Goal: Communication & Community: Answer question/provide support

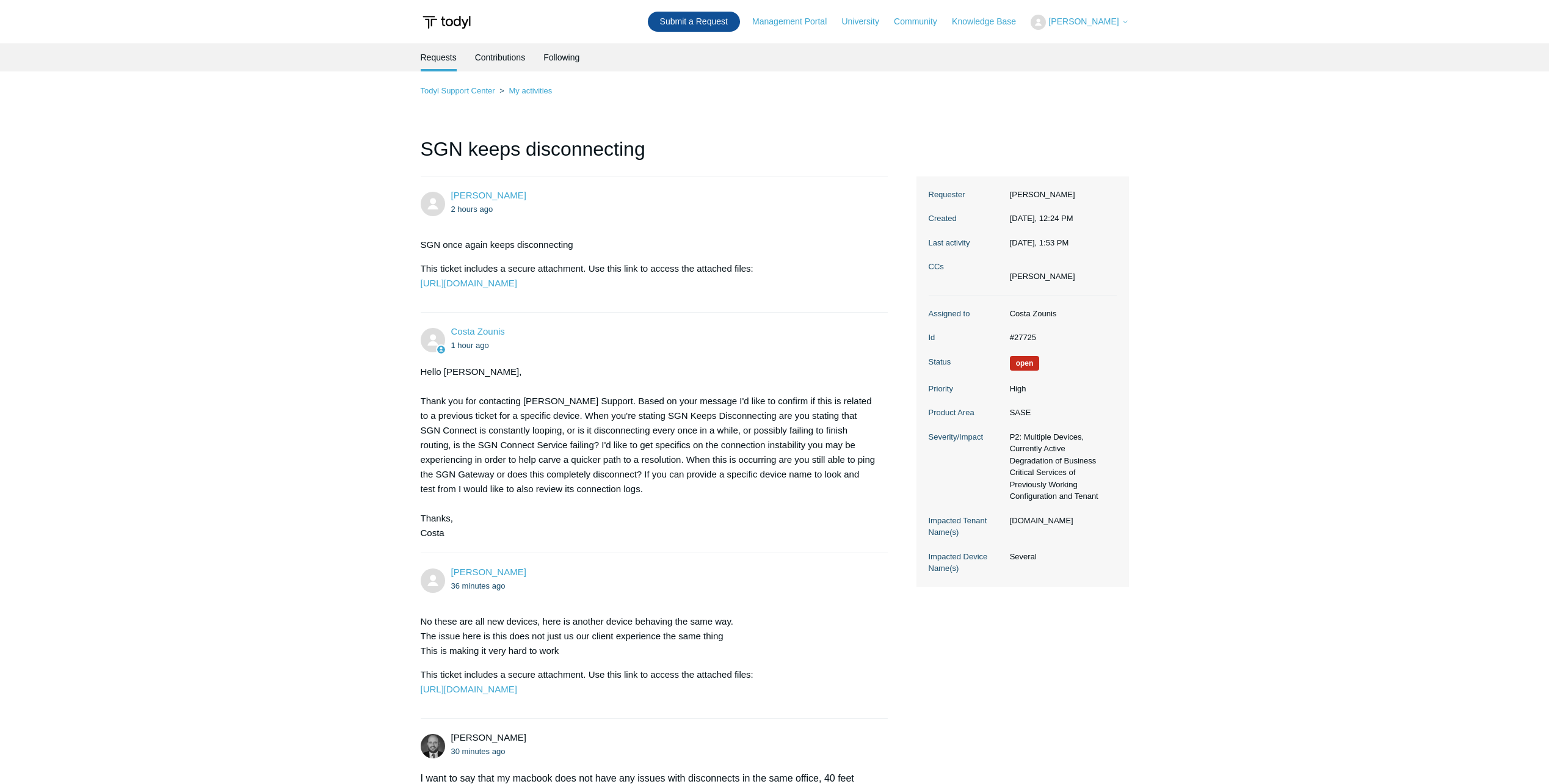
click at [722, 25] on link "Submit a Request" at bounding box center [694, 22] width 92 height 20
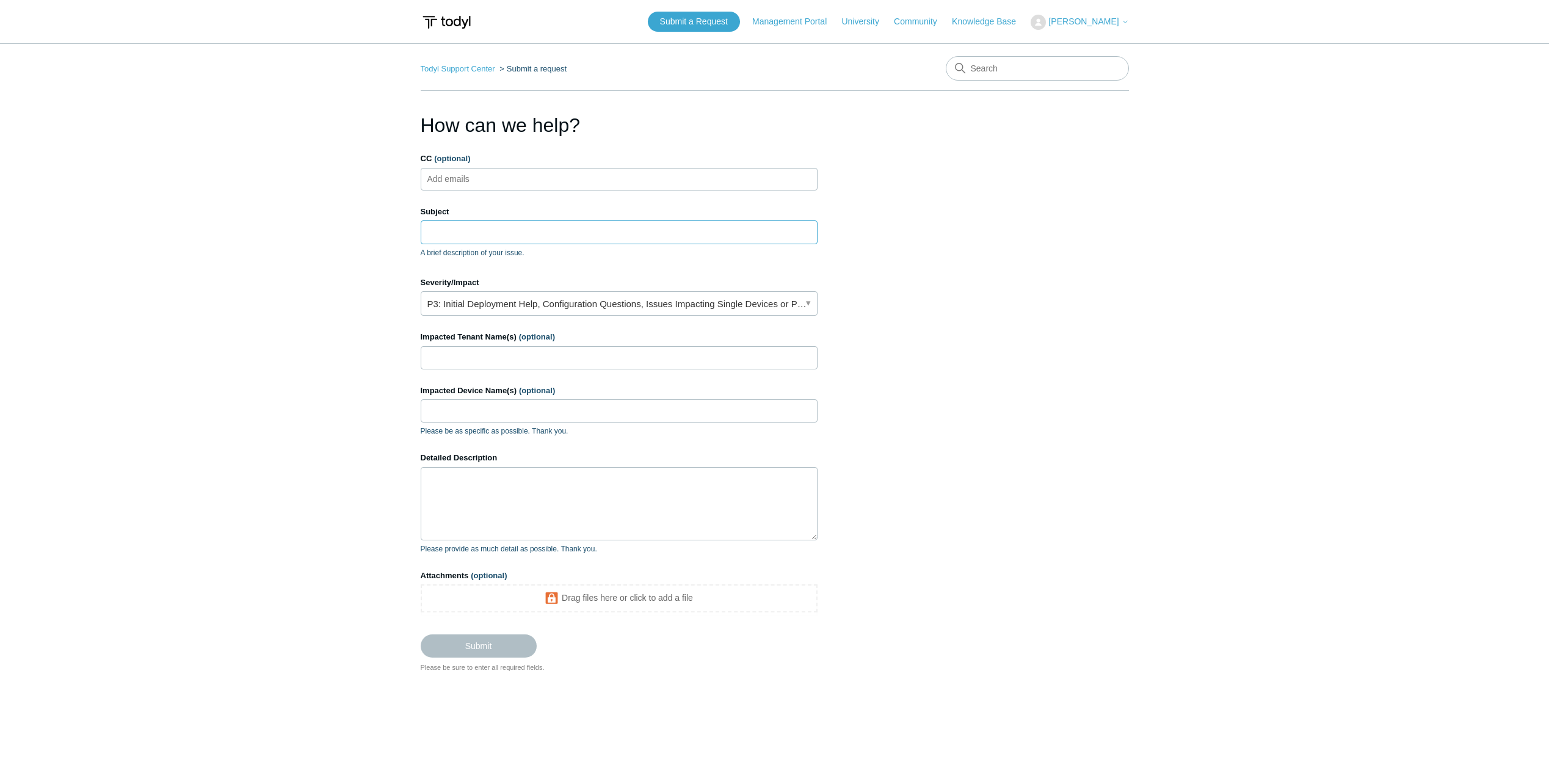
click at [473, 230] on input "Subject" at bounding box center [619, 232] width 397 height 23
type input "A"
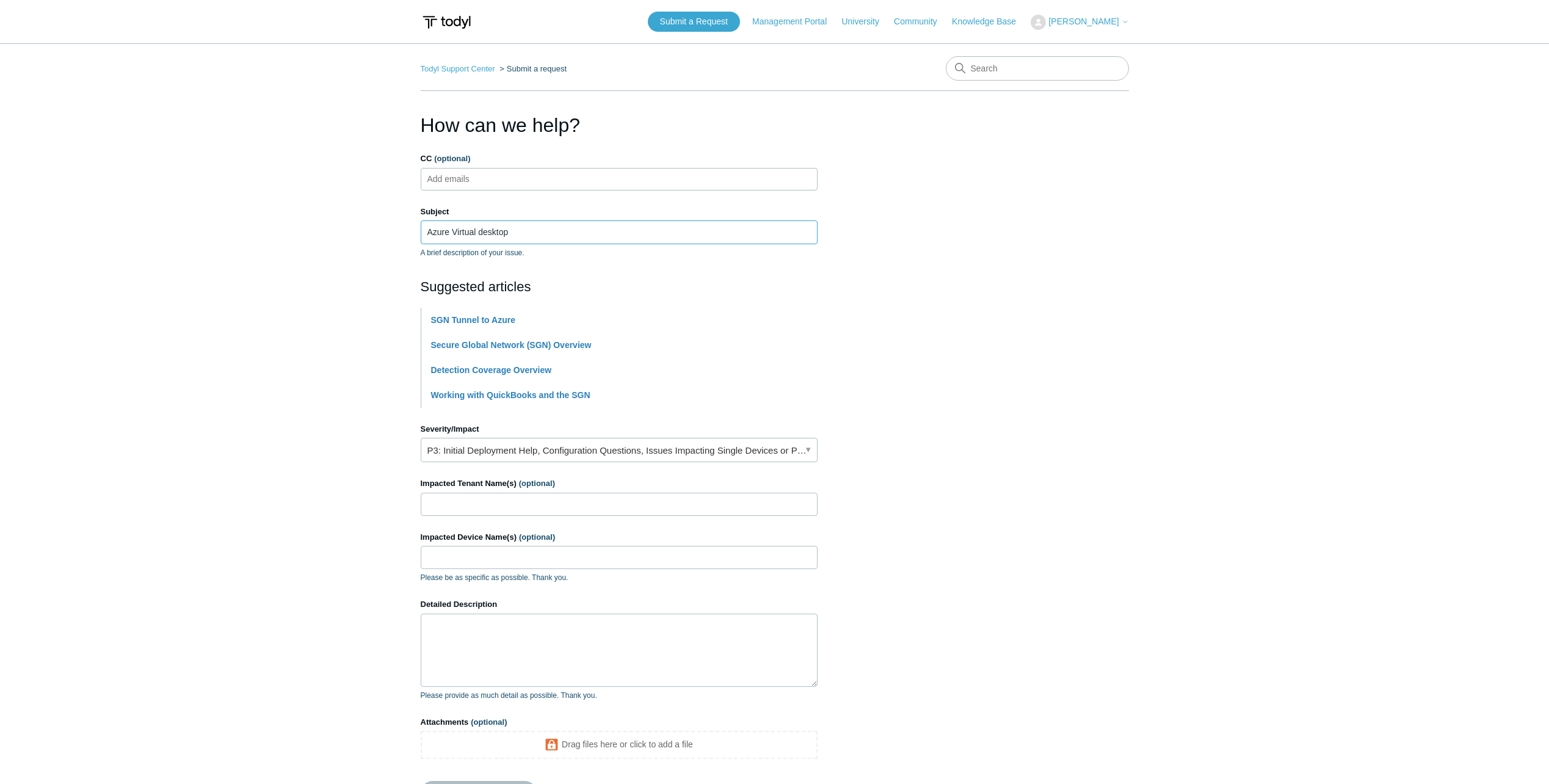
type input "Azure Virtual desktop"
click at [505, 452] on link "P3: Initial Deployment Help, Configuration Questions, Issues Impacting Single D…" at bounding box center [619, 450] width 397 height 24
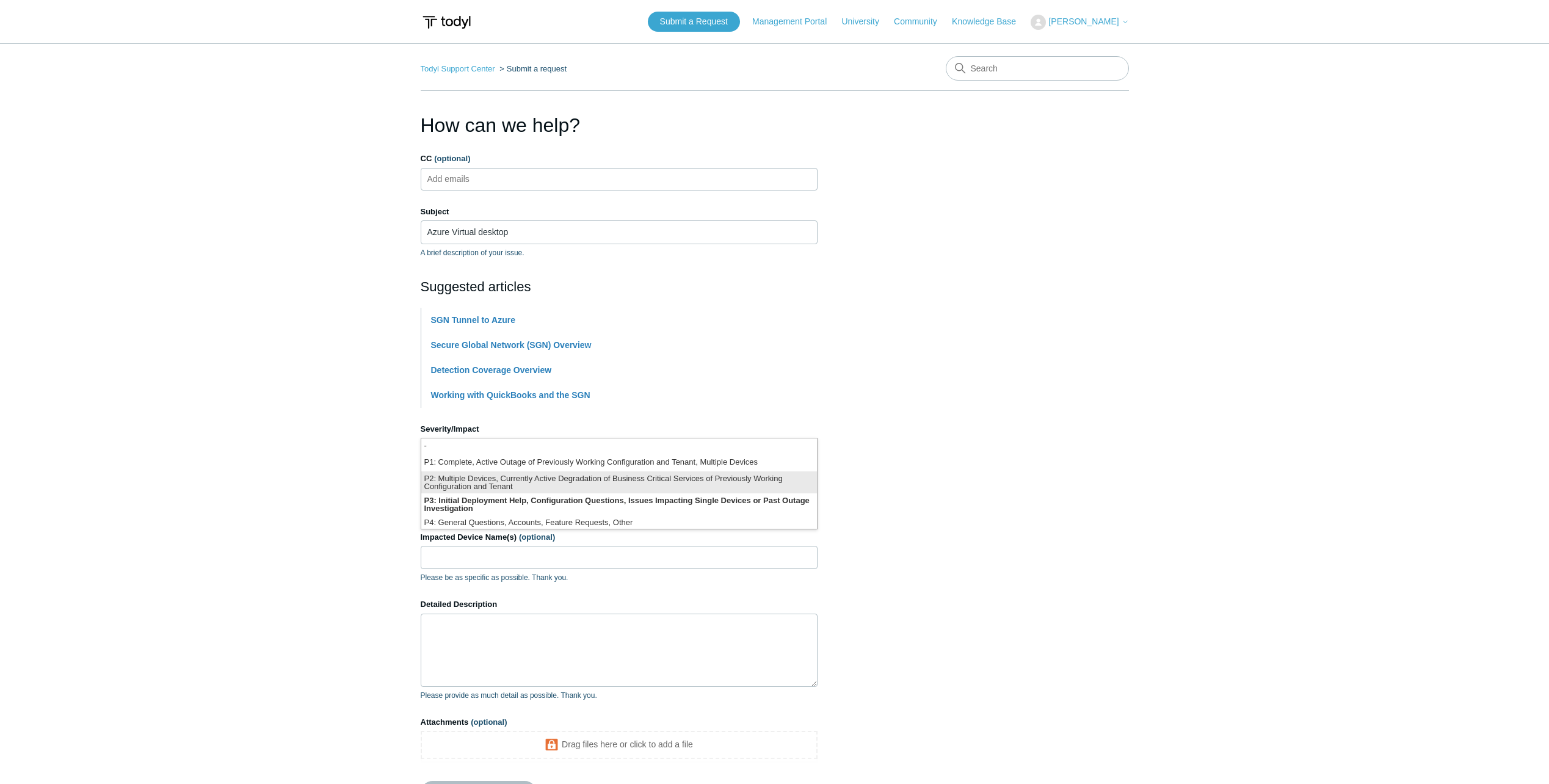
click at [485, 480] on li "P2: Multiple Devices, Currently Active Degradation of Business Critical Service…" at bounding box center [619, 482] width 396 height 22
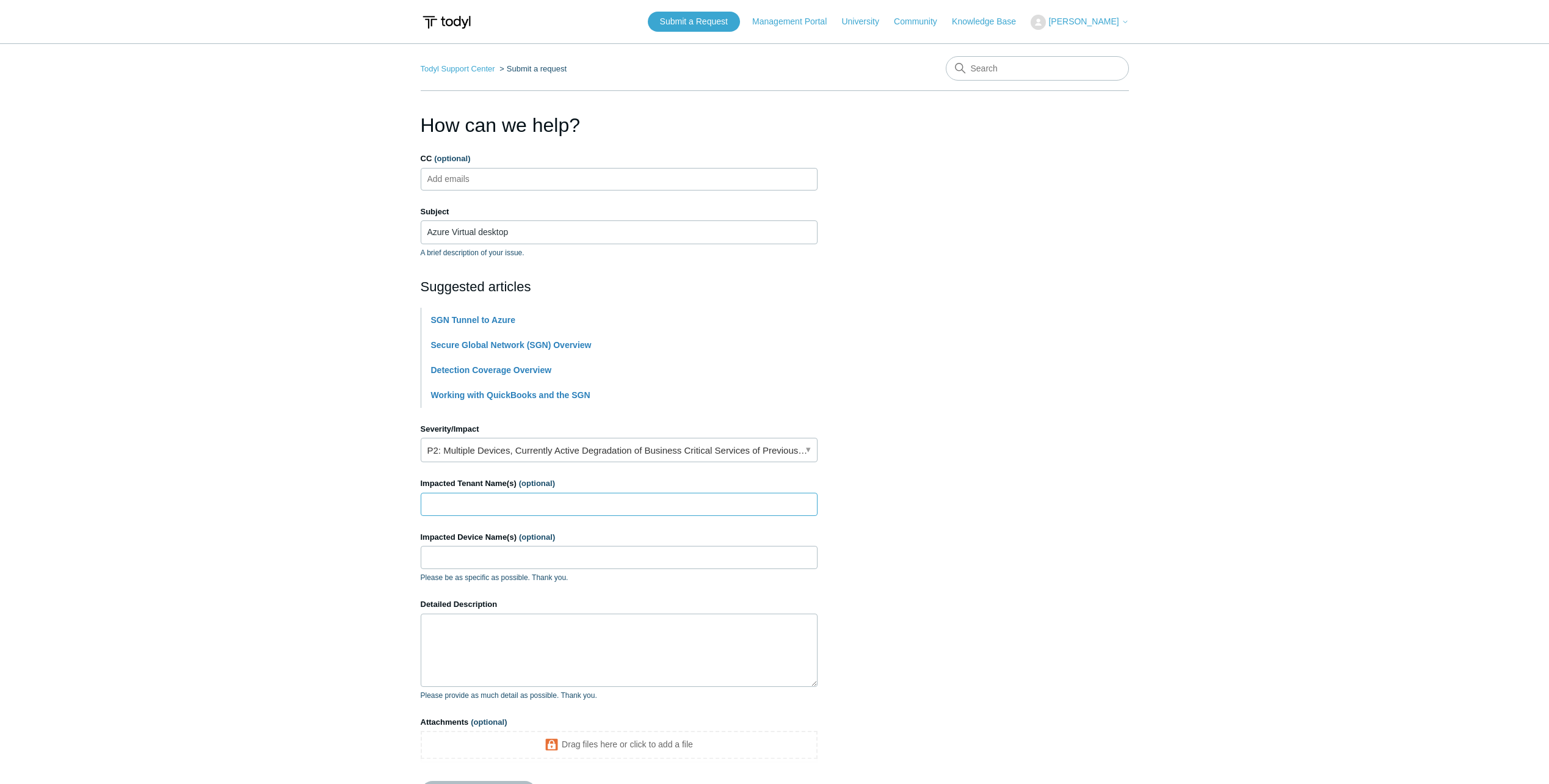
click at [473, 508] on input "Impacted Tenant Name(s) (optional)" at bounding box center [619, 504] width 397 height 23
type input "ITFIRM"
drag, startPoint x: 245, startPoint y: 547, endPoint x: 368, endPoint y: 568, distance: 124.8
click at [245, 547] on main "Todyl Support Center Submit a request How can we help? CC (optional) Add emails…" at bounding box center [774, 431] width 1549 height 776
click at [479, 563] on input "Impacted Device Name(s) (optional)" at bounding box center [619, 557] width 397 height 23
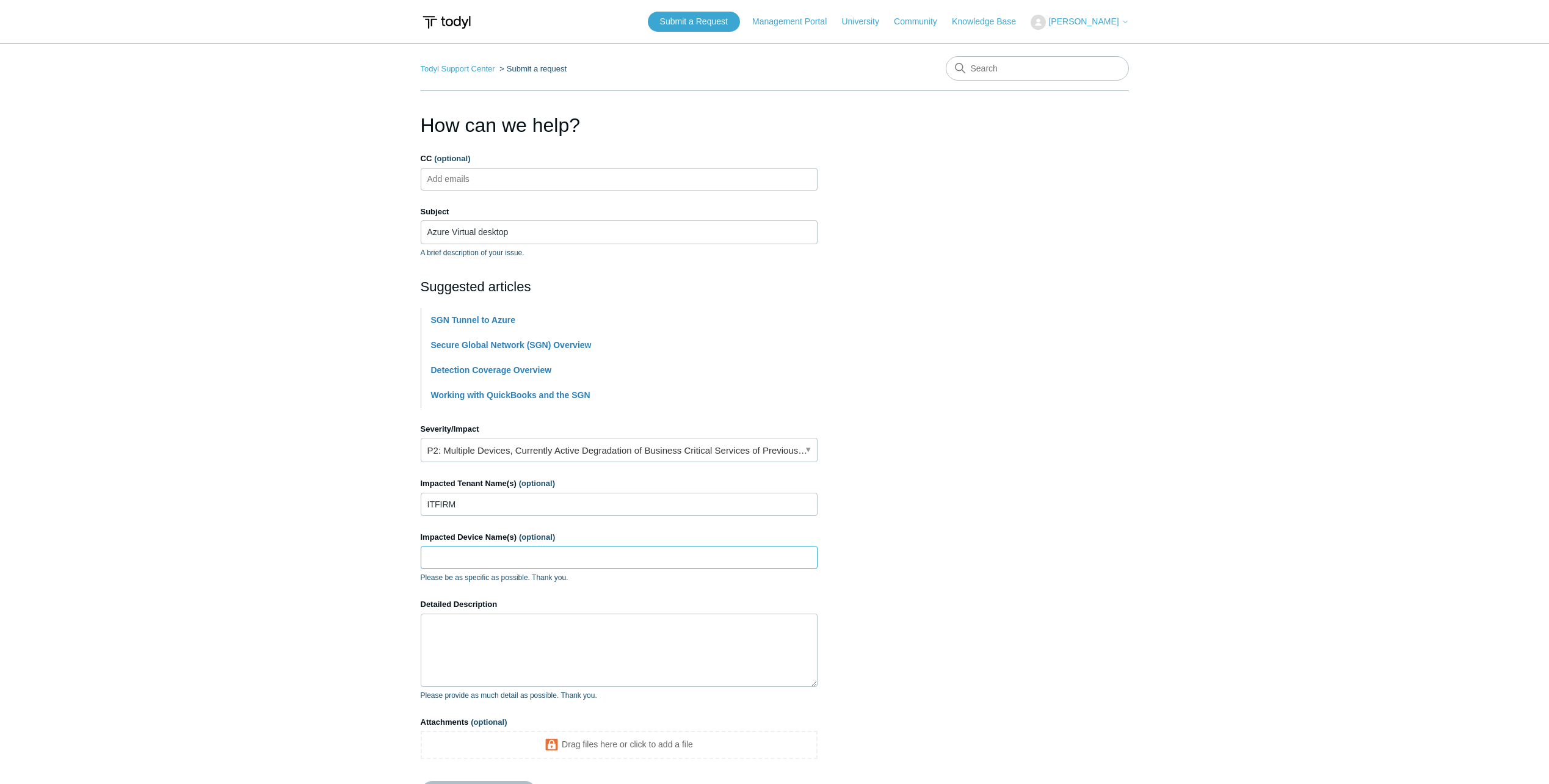
click at [483, 551] on input "Impacted Device Name(s) (optional)" at bounding box center [619, 557] width 397 height 23
paste input "ITFEASTUS2-8ce0"
type input "ITFEASTUS2-8ce0"
click at [489, 636] on textarea "Detailed Description" at bounding box center [619, 650] width 397 height 73
click at [616, 622] on textarea "We have SASE installed on Azure virtual desk" at bounding box center [619, 650] width 397 height 73
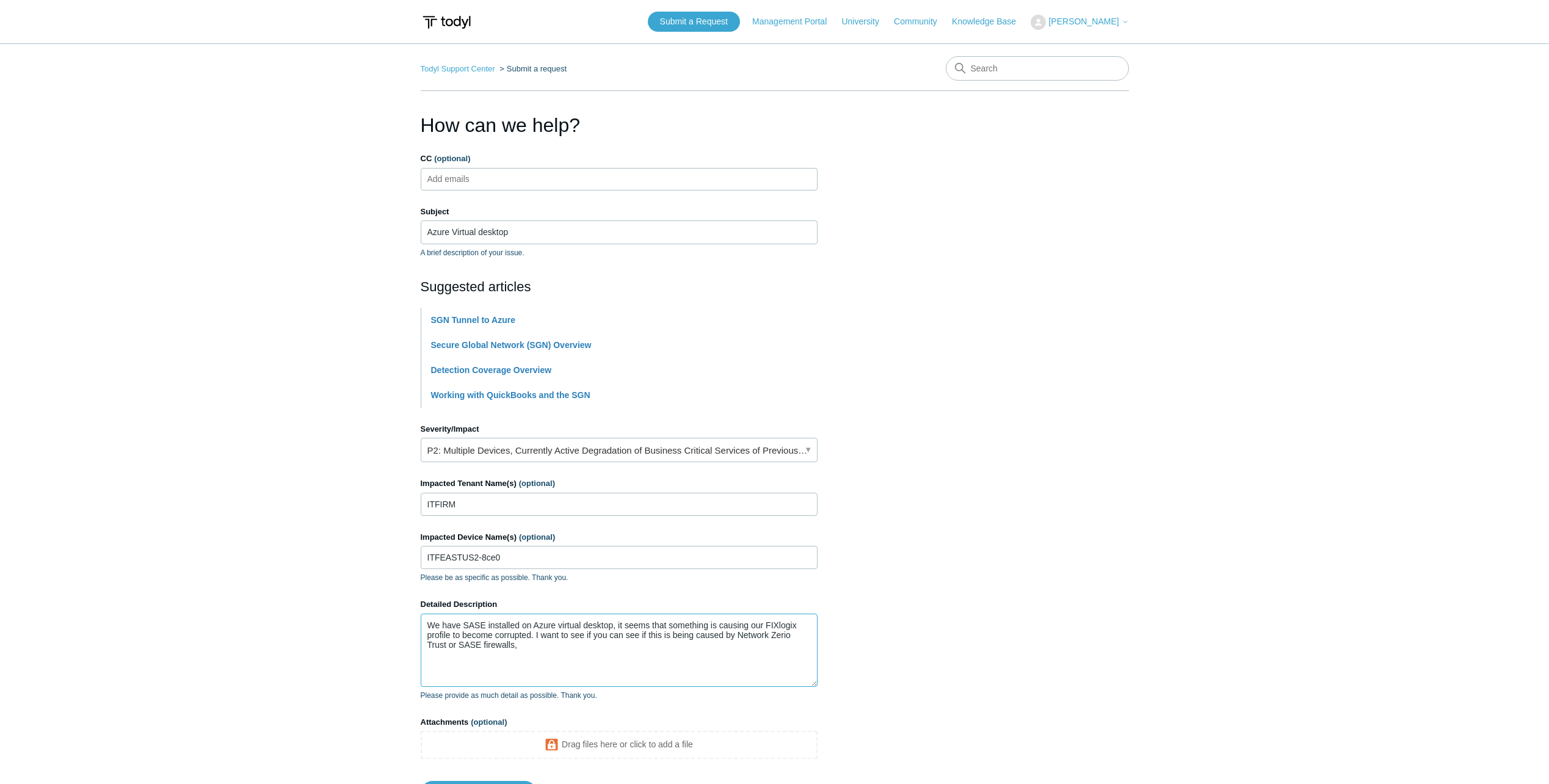
drag, startPoint x: 777, startPoint y: 626, endPoint x: 752, endPoint y: 631, distance: 25.5
click at [752, 631] on textarea "We have SASE installed on Azure virtual desktop, it seems that something is cau…" at bounding box center [619, 650] width 397 height 73
click at [774, 627] on textarea "We have SASE installed on Azure virtual desktop, it seems that something is cau…" at bounding box center [619, 650] width 397 height 73
click at [563, 651] on textarea "We have SASE installed on Azure virtual desktop, it seems that something is cau…" at bounding box center [619, 650] width 397 height 73
click at [503, 647] on textarea "We have SASE installed on Azure virtual desktop, it seems that something is cau…" at bounding box center [619, 650] width 397 height 73
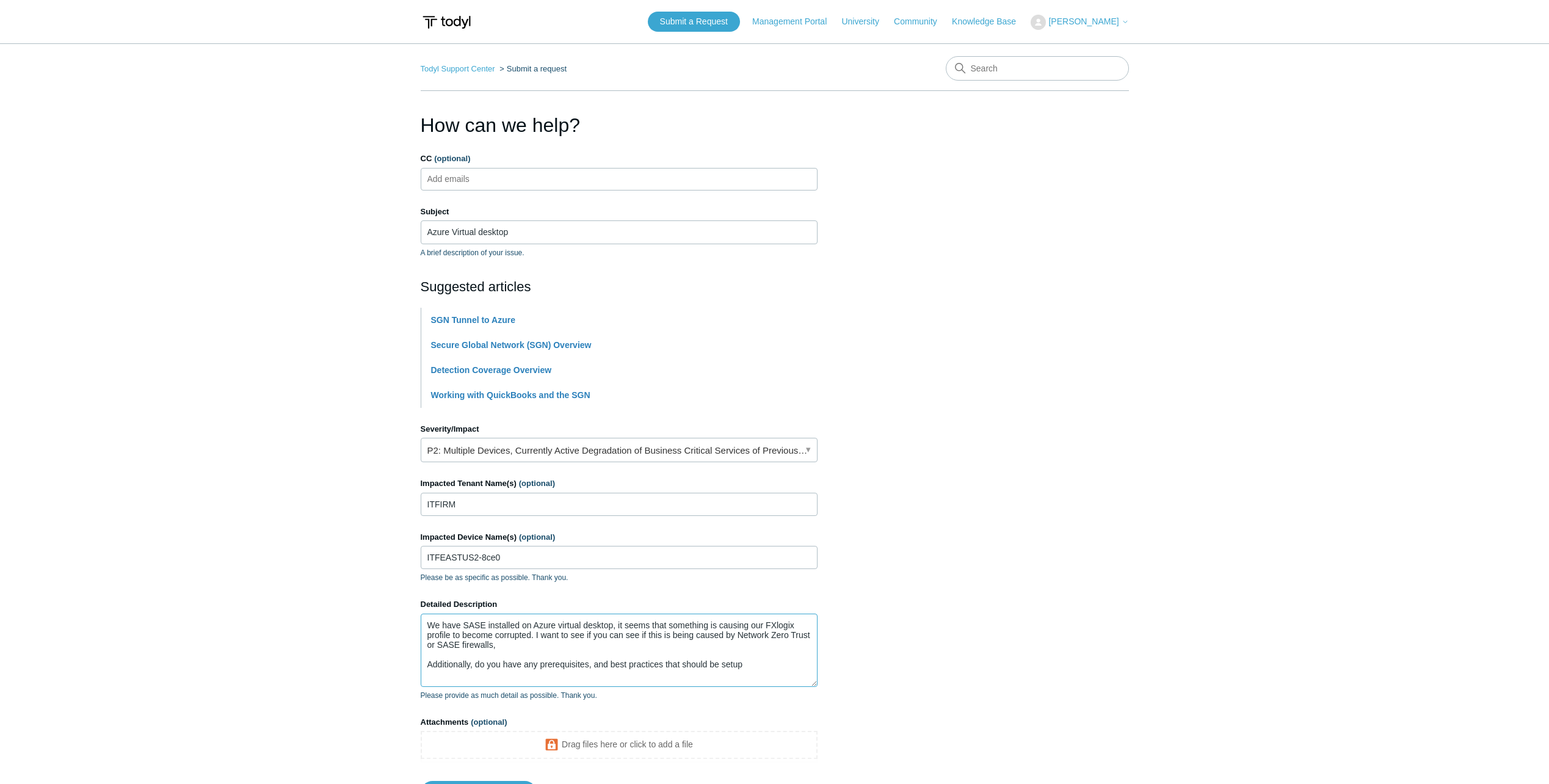
click at [758, 666] on textarea "We have SASE installed on Azure virtual desktop, it seems that something is cau…" at bounding box center [619, 650] width 397 height 73
drag, startPoint x: 772, startPoint y: 666, endPoint x: 759, endPoint y: 671, distance: 13.9
click at [759, 671] on textarea "We have SASE installed on Azure virtual desktop, it seems that something is cau…" at bounding box center [619, 650] width 397 height 73
click at [804, 665] on textarea "We have SASE installed on Azure virtual desktop, it seems that something is cau…" at bounding box center [619, 650] width 397 height 73
drag, startPoint x: 778, startPoint y: 624, endPoint x: 788, endPoint y: 640, distance: 18.9
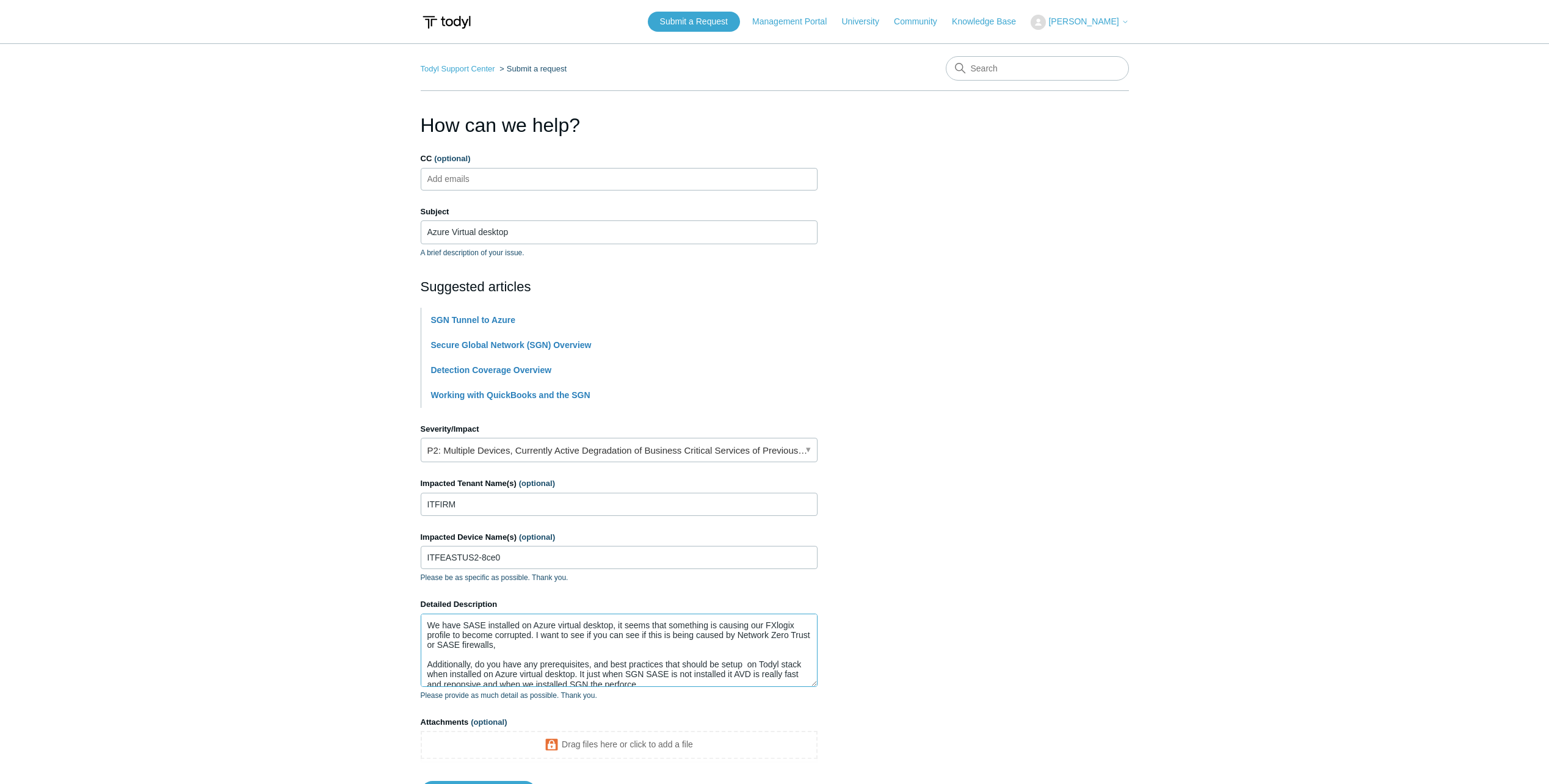
click at [778, 625] on textarea "We have SASE installed on Azure virtual desktop, it seems that something is cau…" at bounding box center [619, 650] width 397 height 73
click at [650, 677] on textarea "We have SASE installed on Azure virtual desktop, it seems that something is cau…" at bounding box center [619, 650] width 397 height 73
drag, startPoint x: 731, startPoint y: 675, endPoint x: 685, endPoint y: 676, distance: 46.0
click at [685, 676] on textarea "We have SASE installed on Azure virtual desktop, it seems that something is cau…" at bounding box center [619, 650] width 397 height 73
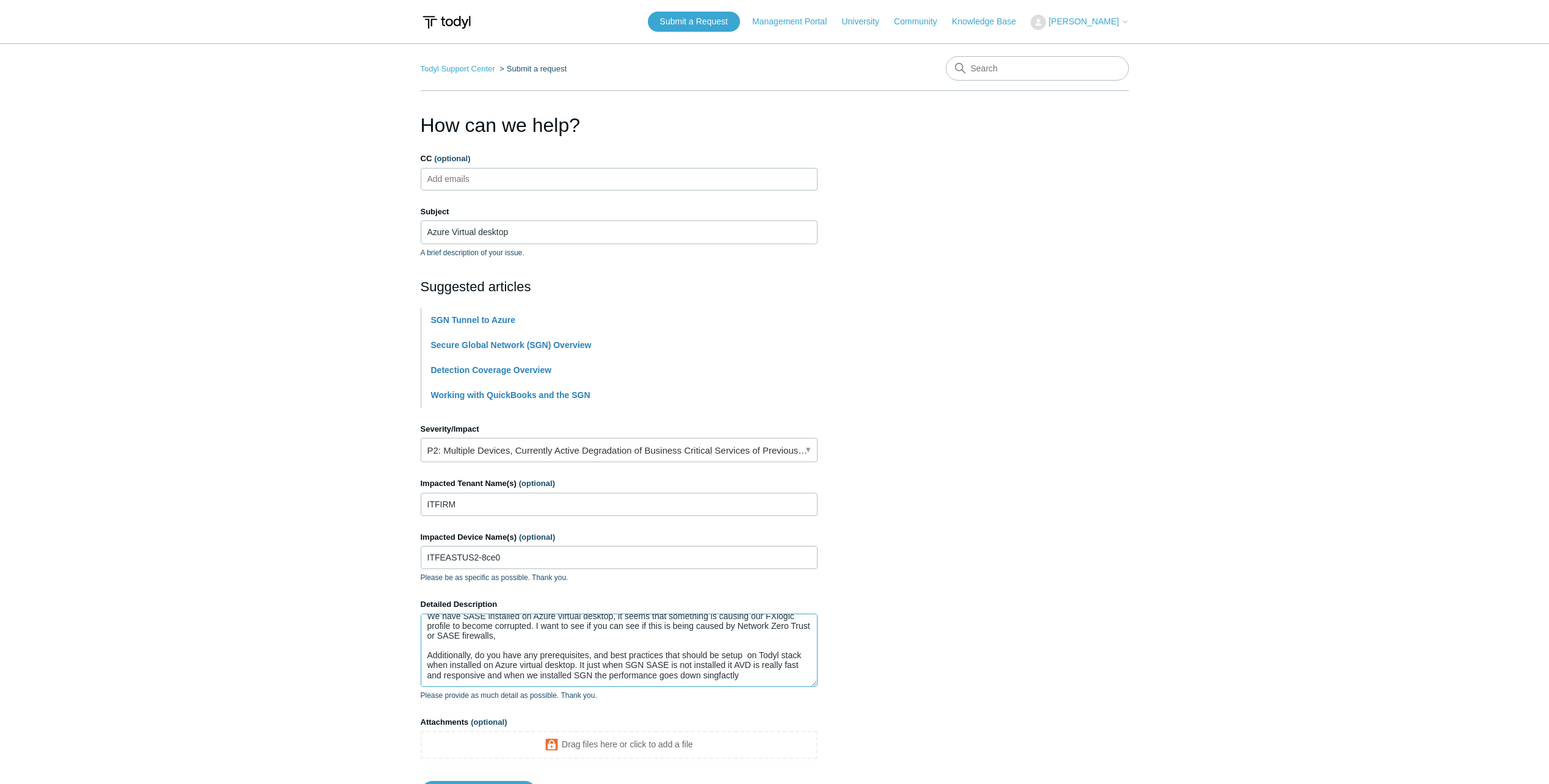
drag, startPoint x: 753, startPoint y: 678, endPoint x: 765, endPoint y: 680, distance: 12.2
click at [754, 678] on textarea "We have SASE installed on Azure virtual desktop, it seems that something is cau…" at bounding box center [619, 650] width 397 height 73
click at [747, 679] on textarea "We have SASE installed on Azure virtual desktop, it seems that something is cau…" at bounding box center [619, 650] width 397 height 73
click at [536, 643] on textarea "We have SASE installed on Azure virtual desktop, it seems that something is cau…" at bounding box center [619, 650] width 397 height 73
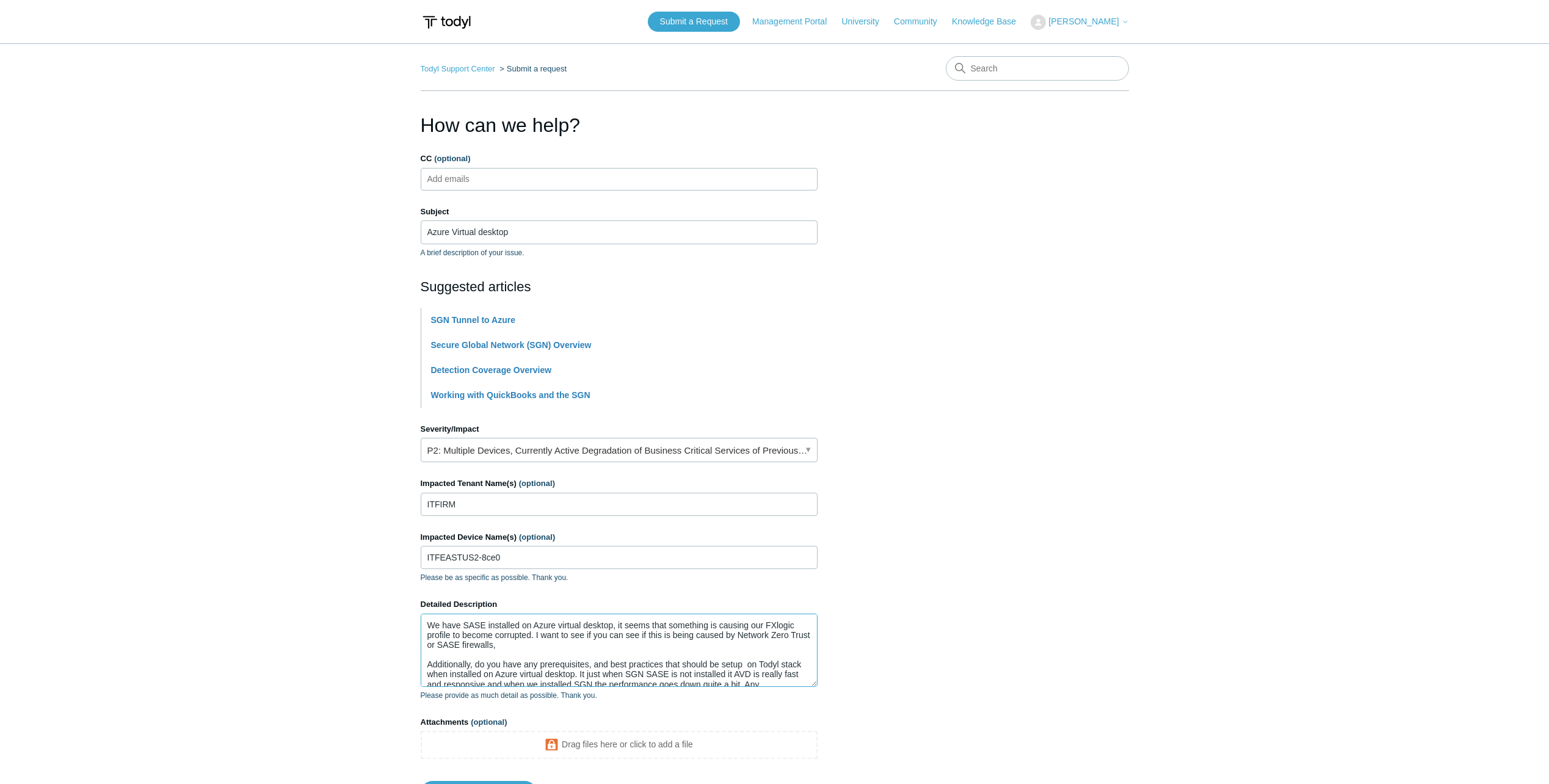
click at [521, 643] on textarea "We have SASE installed on Azure virtual desktop, it seems that something is cau…" at bounding box center [619, 650] width 397 height 73
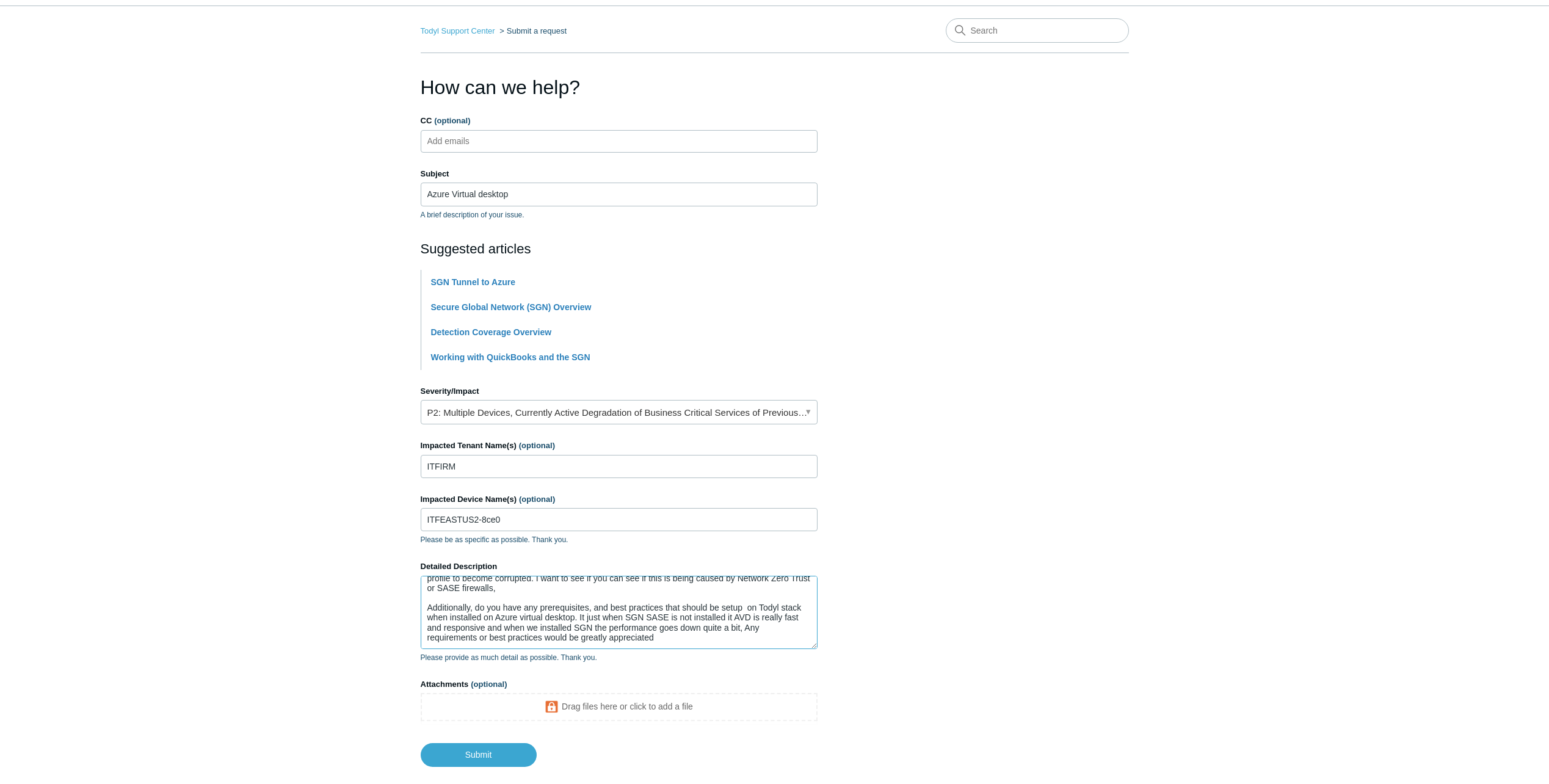
scroll to position [106, 0]
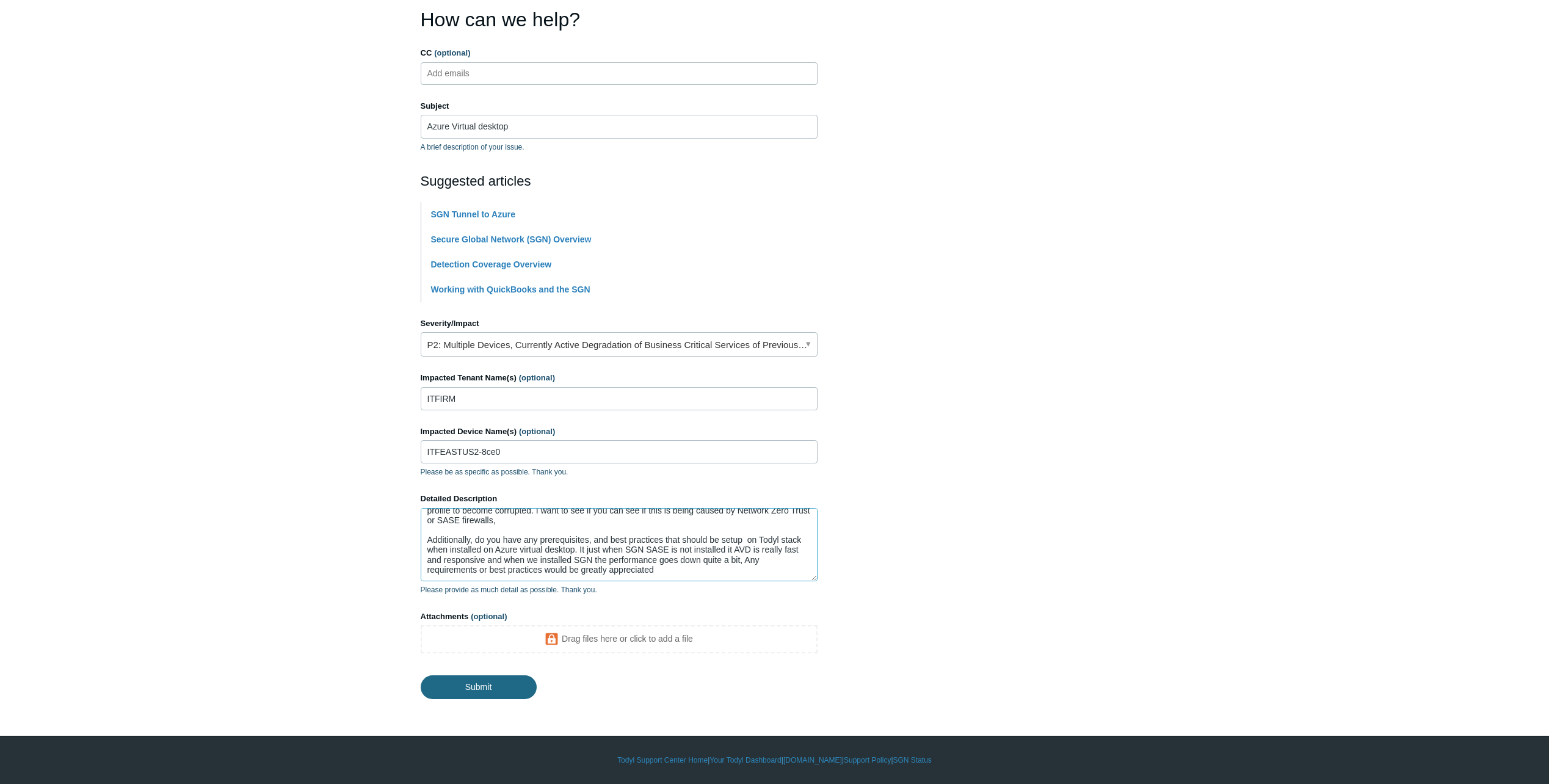
type textarea "We have SASE installed on Azure virtual desktop, it seems that something is cau…"
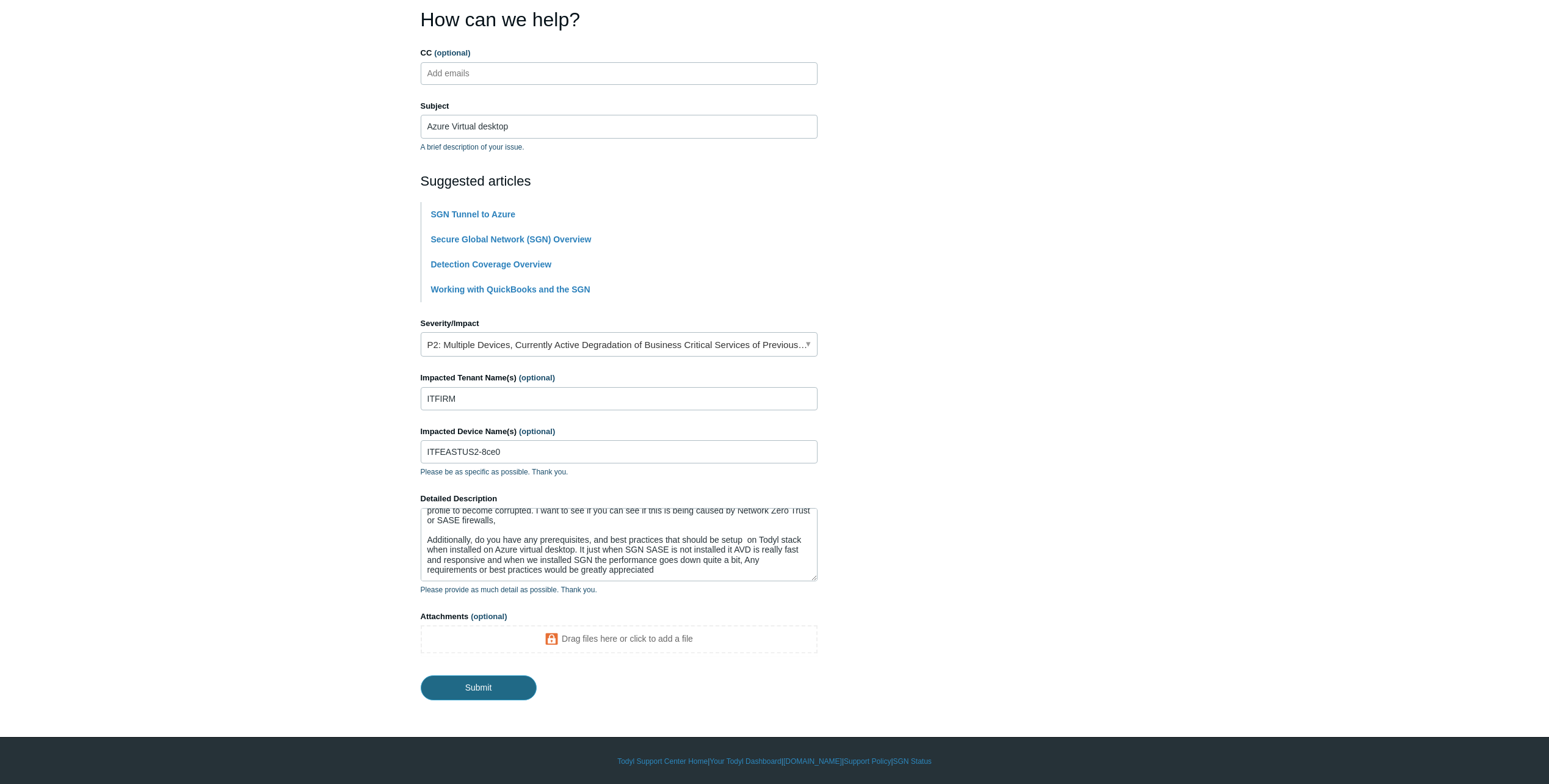
click at [477, 685] on input "Submit" at bounding box center [479, 687] width 116 height 24
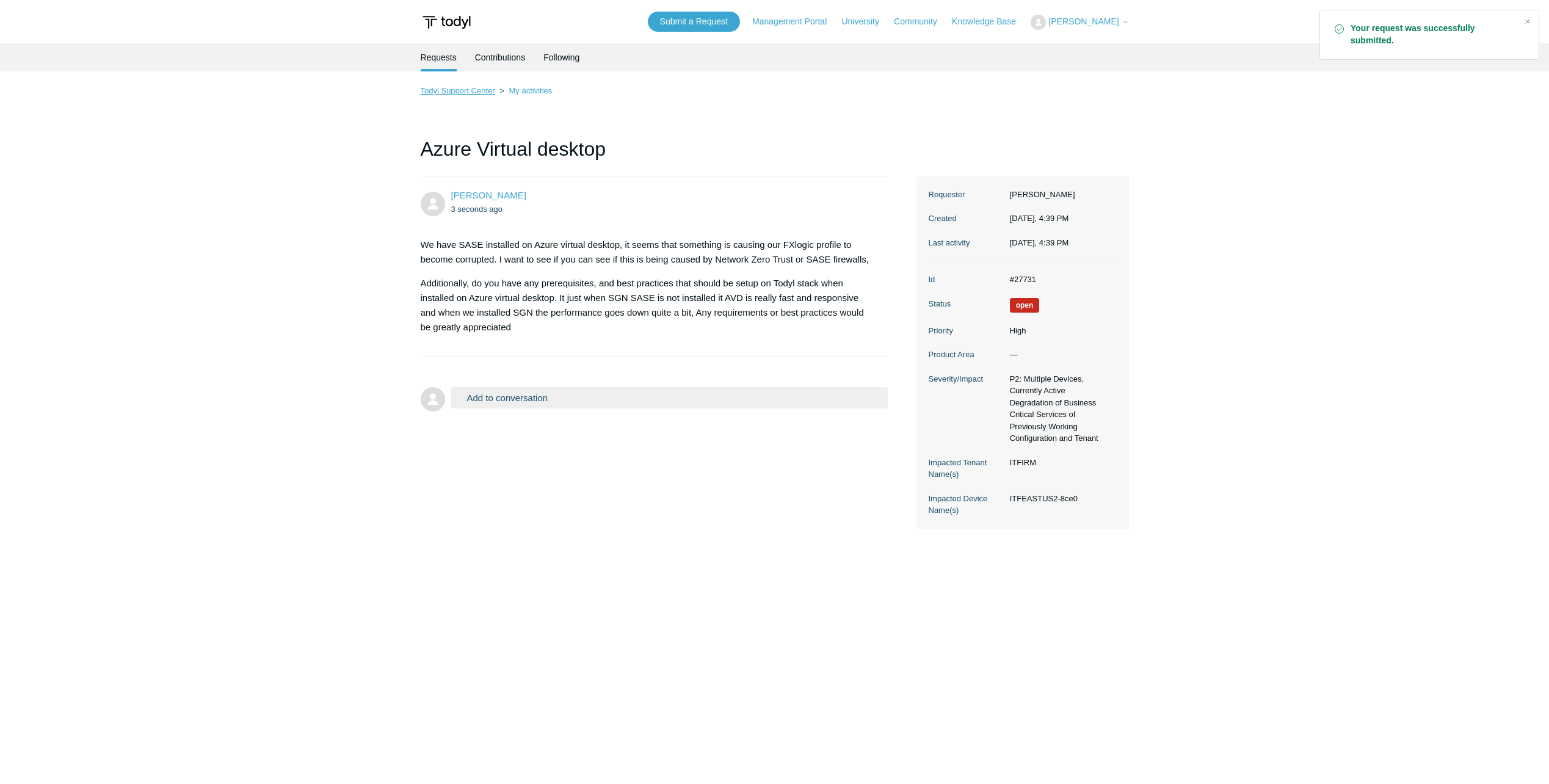
click at [464, 90] on link "Todyl Support Center" at bounding box center [458, 90] width 74 height 9
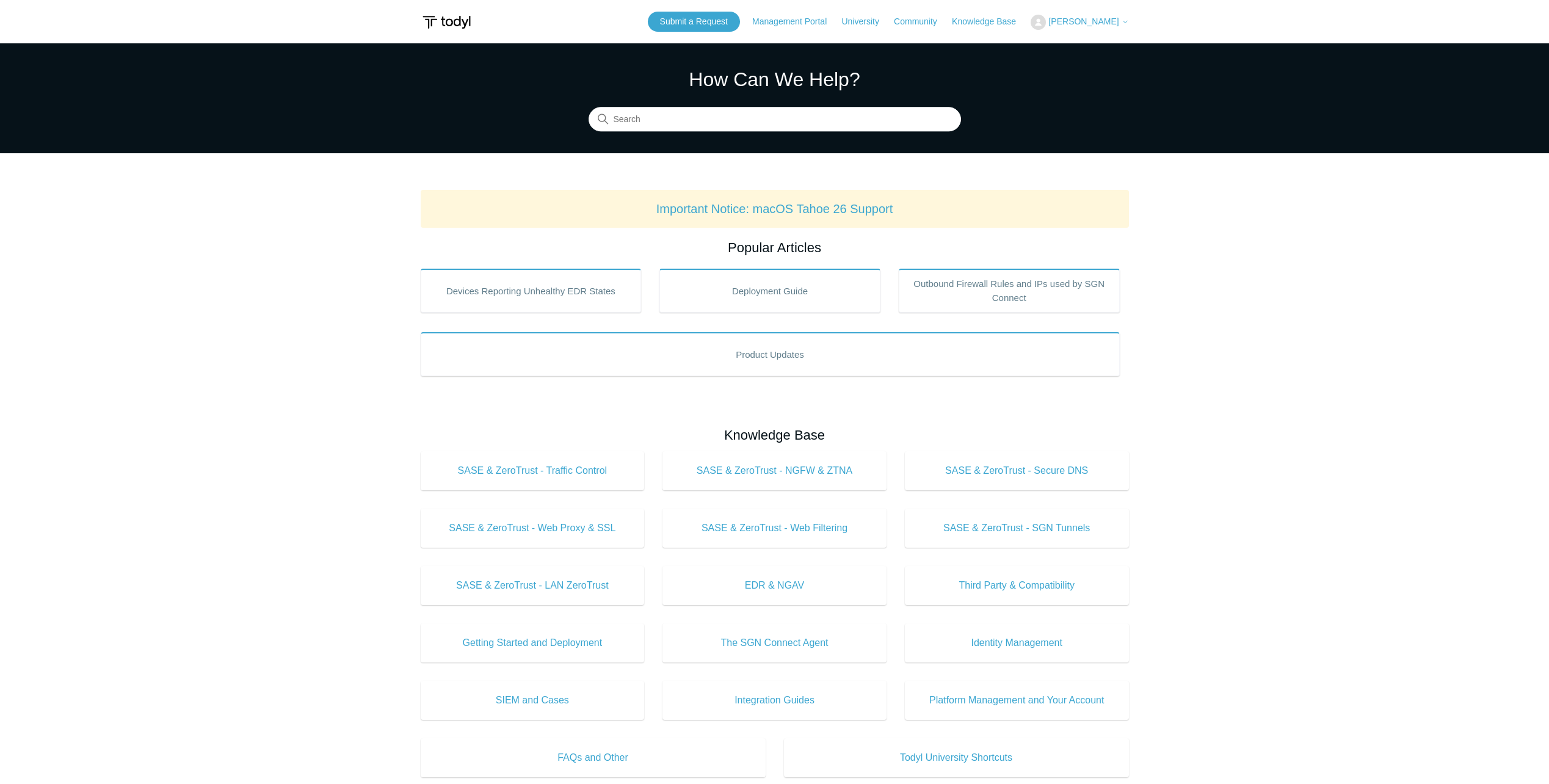
click at [1112, 23] on span "[PERSON_NAME]" at bounding box center [1084, 21] width 70 height 10
click at [1109, 43] on link "My Support Requests" at bounding box center [1091, 48] width 119 height 22
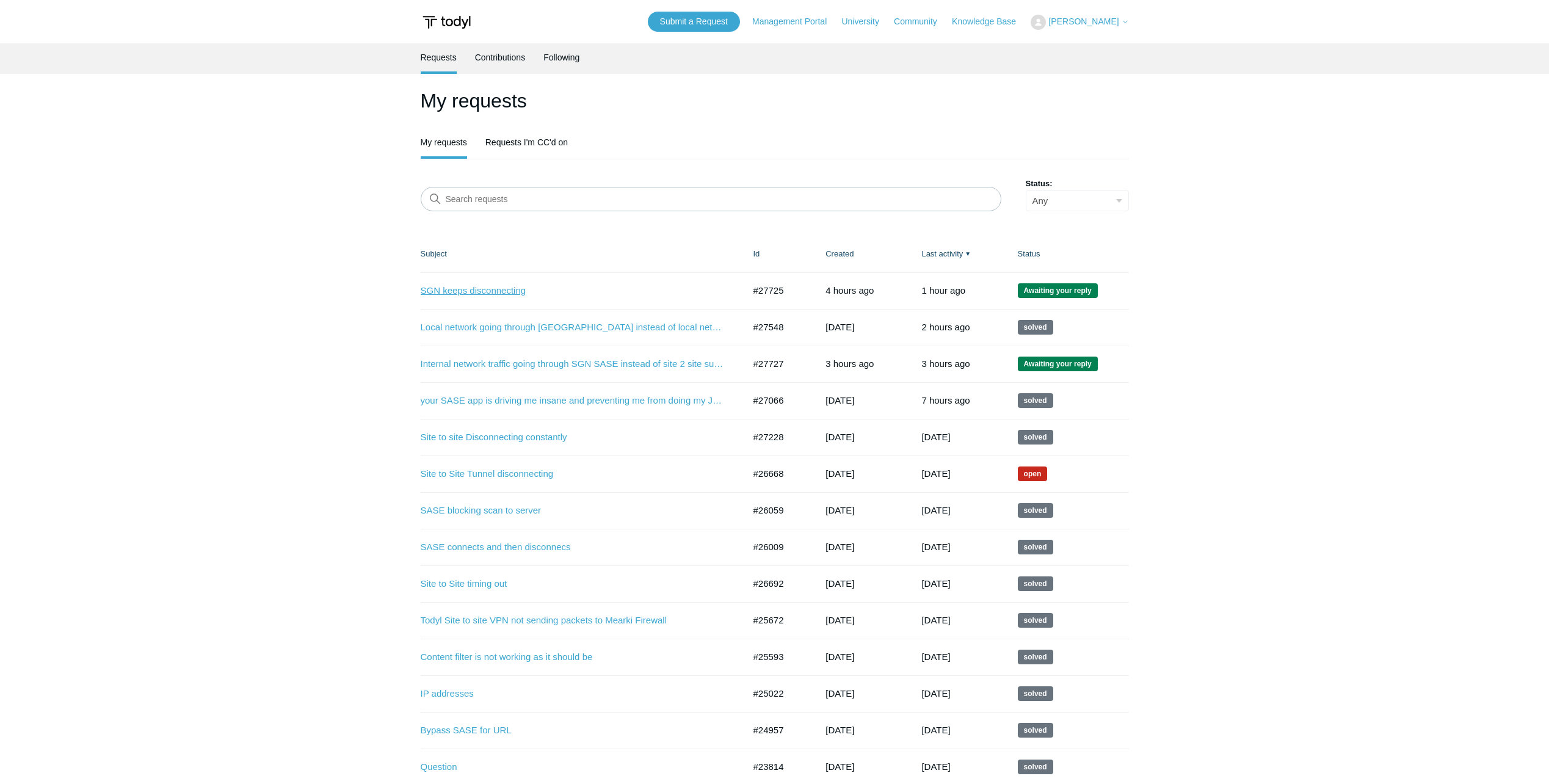
click at [488, 290] on link "SGN keeps disconnecting" at bounding box center [573, 291] width 305 height 14
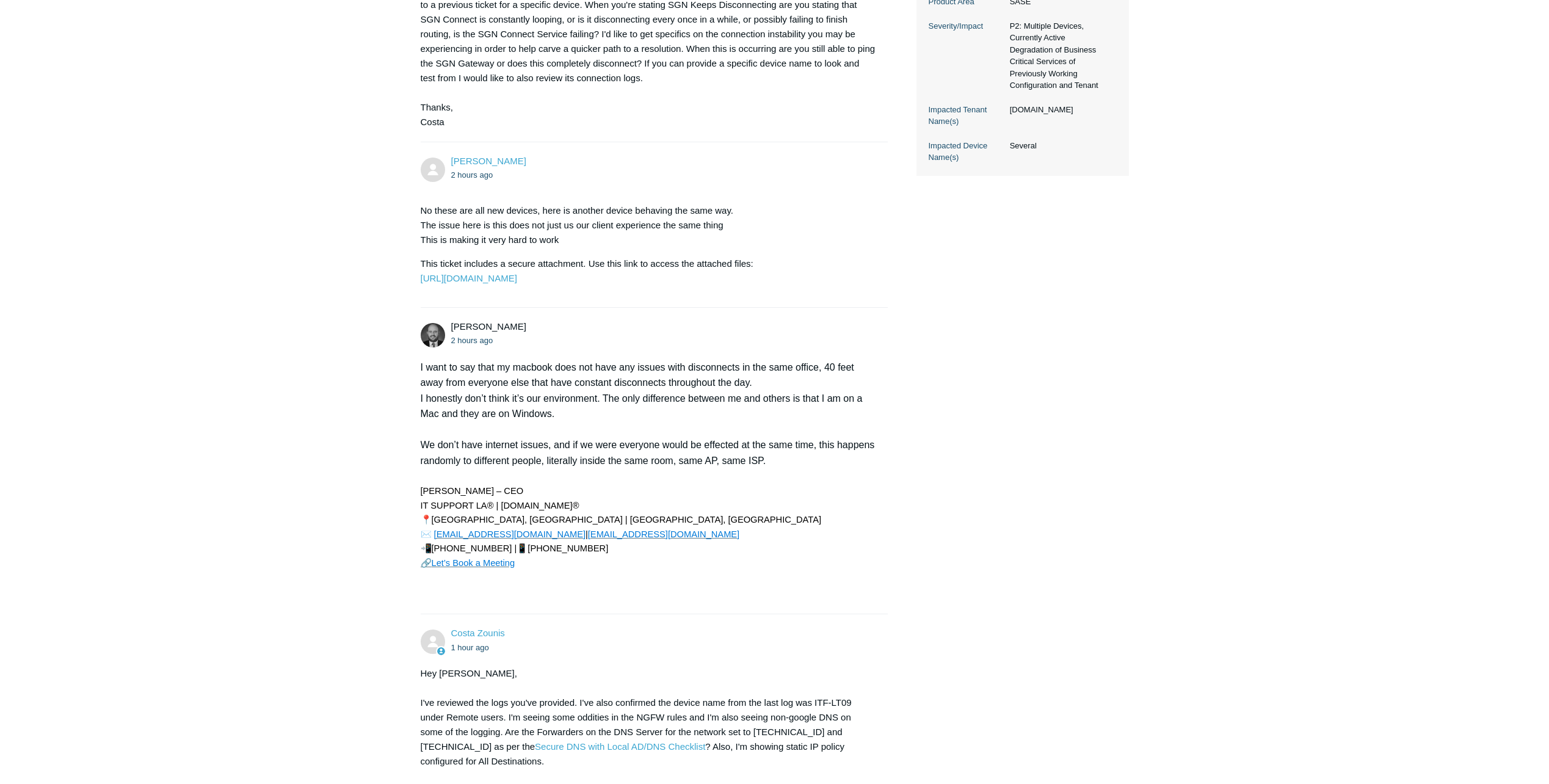
scroll to position [794, 0]
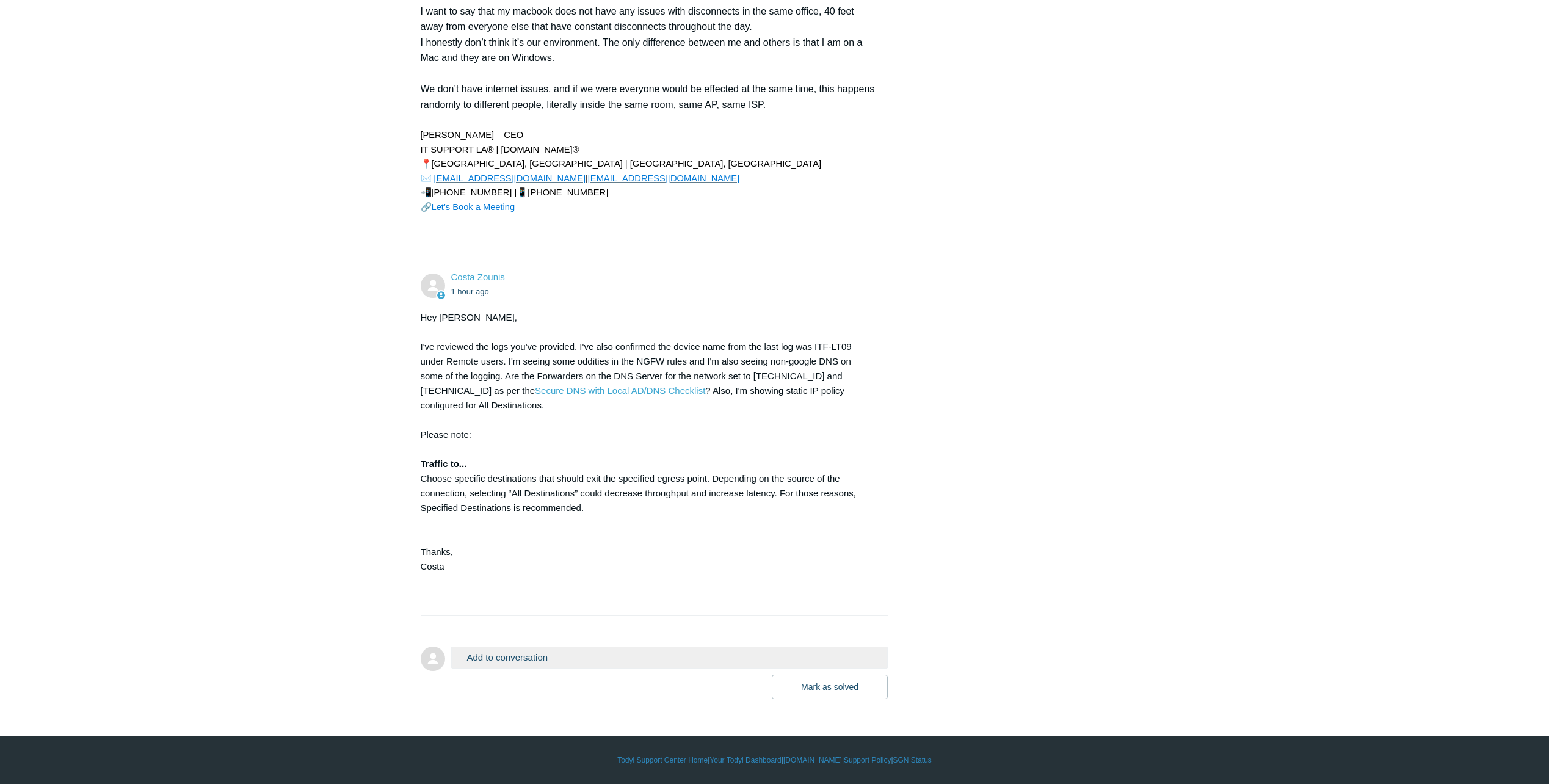
click at [548, 668] on button "Add to conversation" at bounding box center [669, 657] width 437 height 22
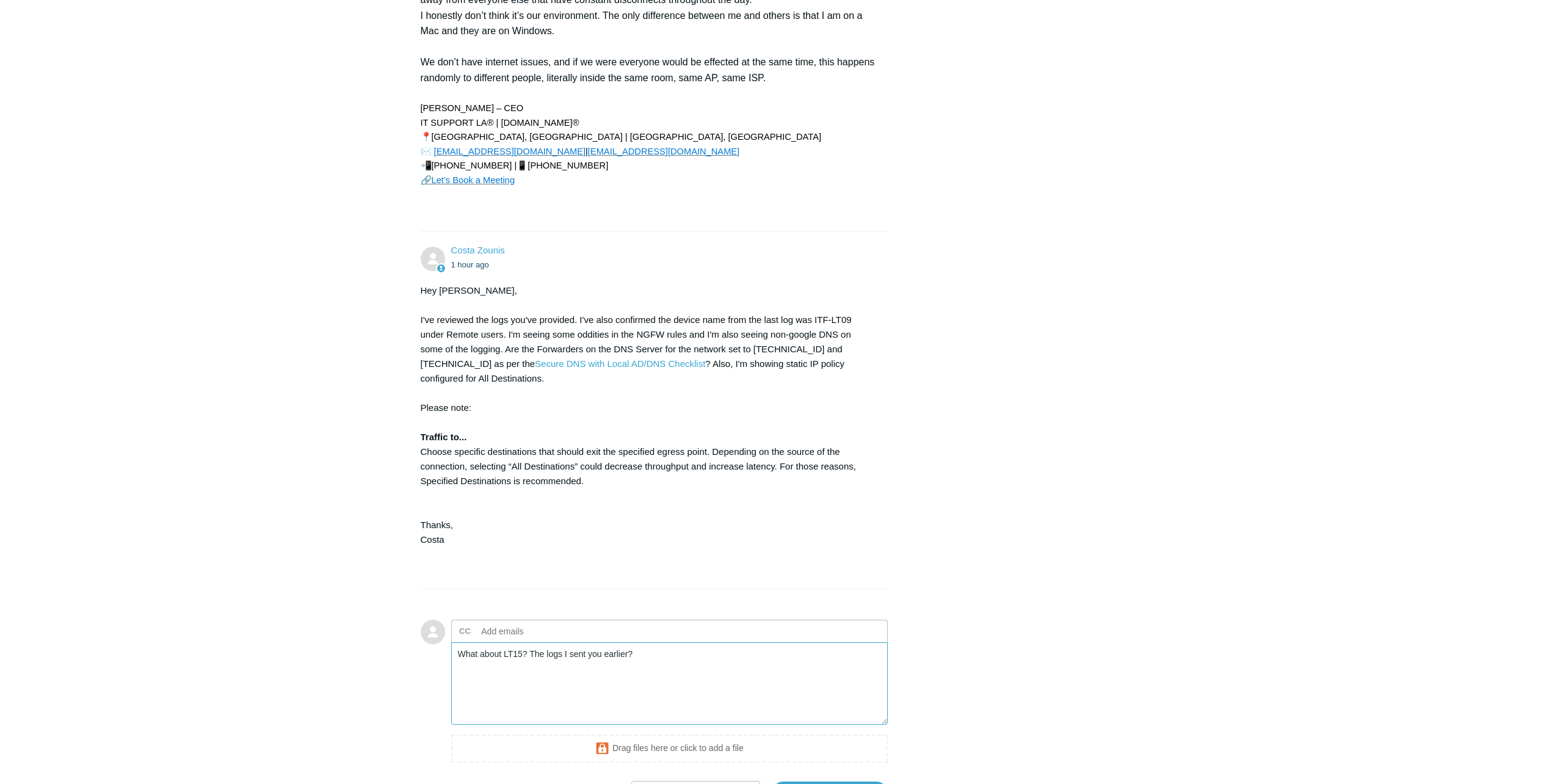
click at [460, 700] on textarea "What about LT15? The logs I sent you earlier?" at bounding box center [669, 683] width 437 height 83
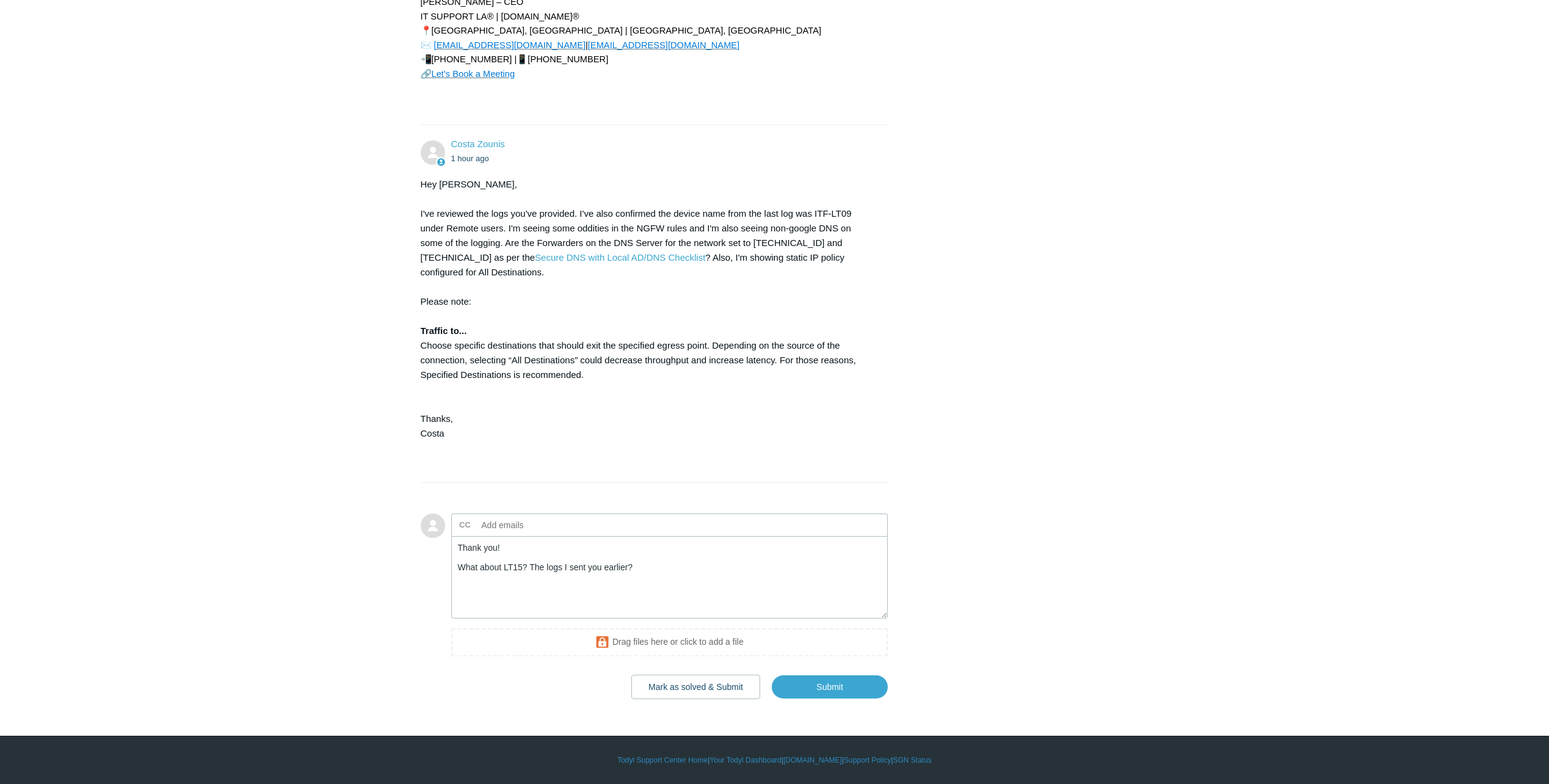
scroll to position [916, 0]
click at [649, 597] on textarea "Thank you! What about LT15? The logs I sent you earlier?" at bounding box center [669, 577] width 437 height 83
click at [650, 596] on textarea "Thank you! What about LT15? The logs I sent you earlier?" at bounding box center [669, 577] width 437 height 83
click at [521, 594] on textarea "Thank you! What about LT15? The logs I sent you earlier?" at bounding box center [669, 577] width 437 height 83
paste textarea "TFIRM-LT15"
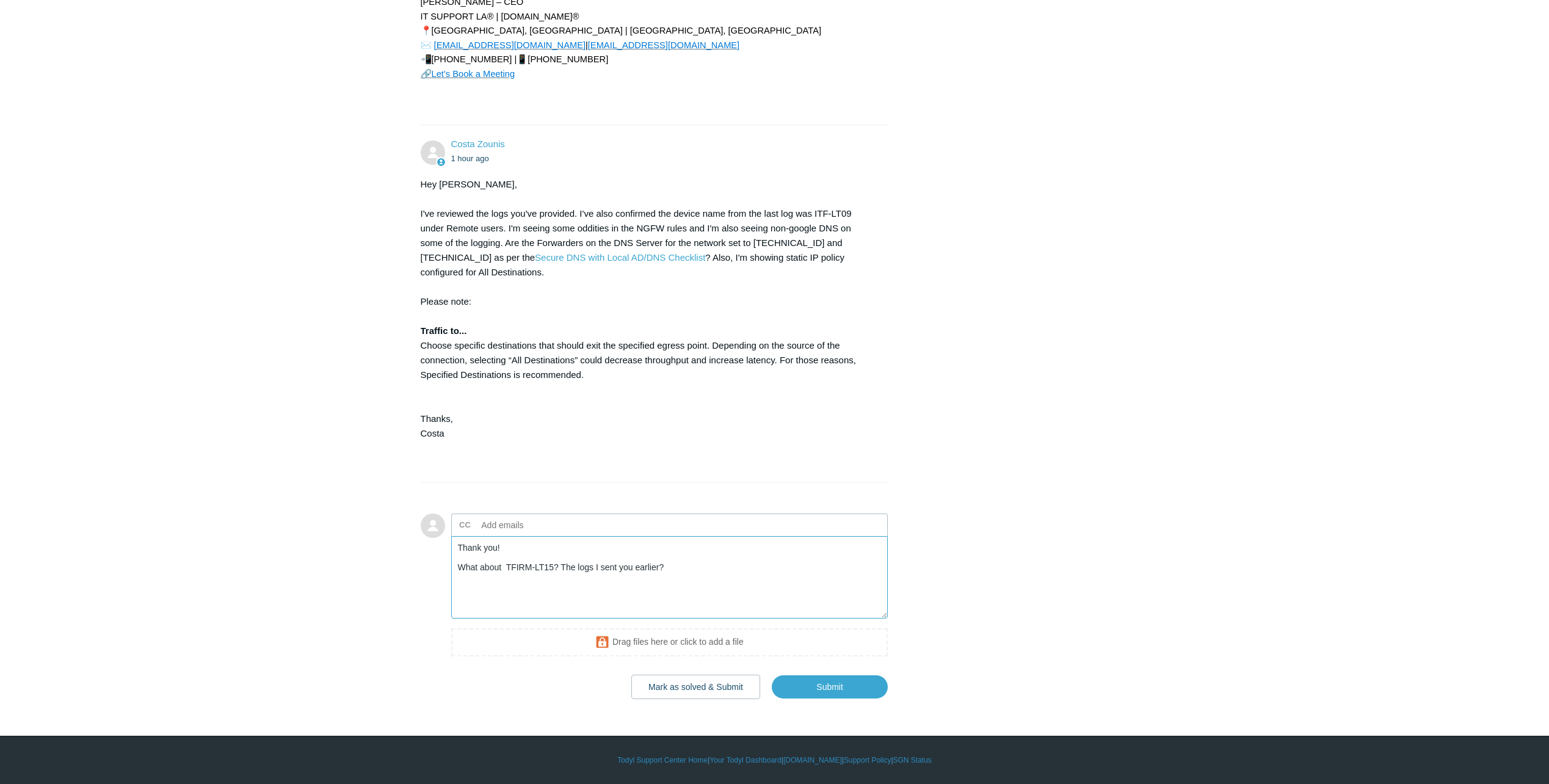
click at [508, 592] on textarea "Thank you! What about TFIRM-LT15? The logs I sent you earlier?" at bounding box center [669, 577] width 437 height 83
click at [681, 595] on textarea "Thank you! What about ITFIRM-LT15? The logs I sent you earlier?" at bounding box center [669, 577] width 437 height 83
type textarea "Thank you! What about ITFIRM-LT15? The logs I sent you earlier?"
click at [817, 699] on input "Submit" at bounding box center [830, 687] width 116 height 24
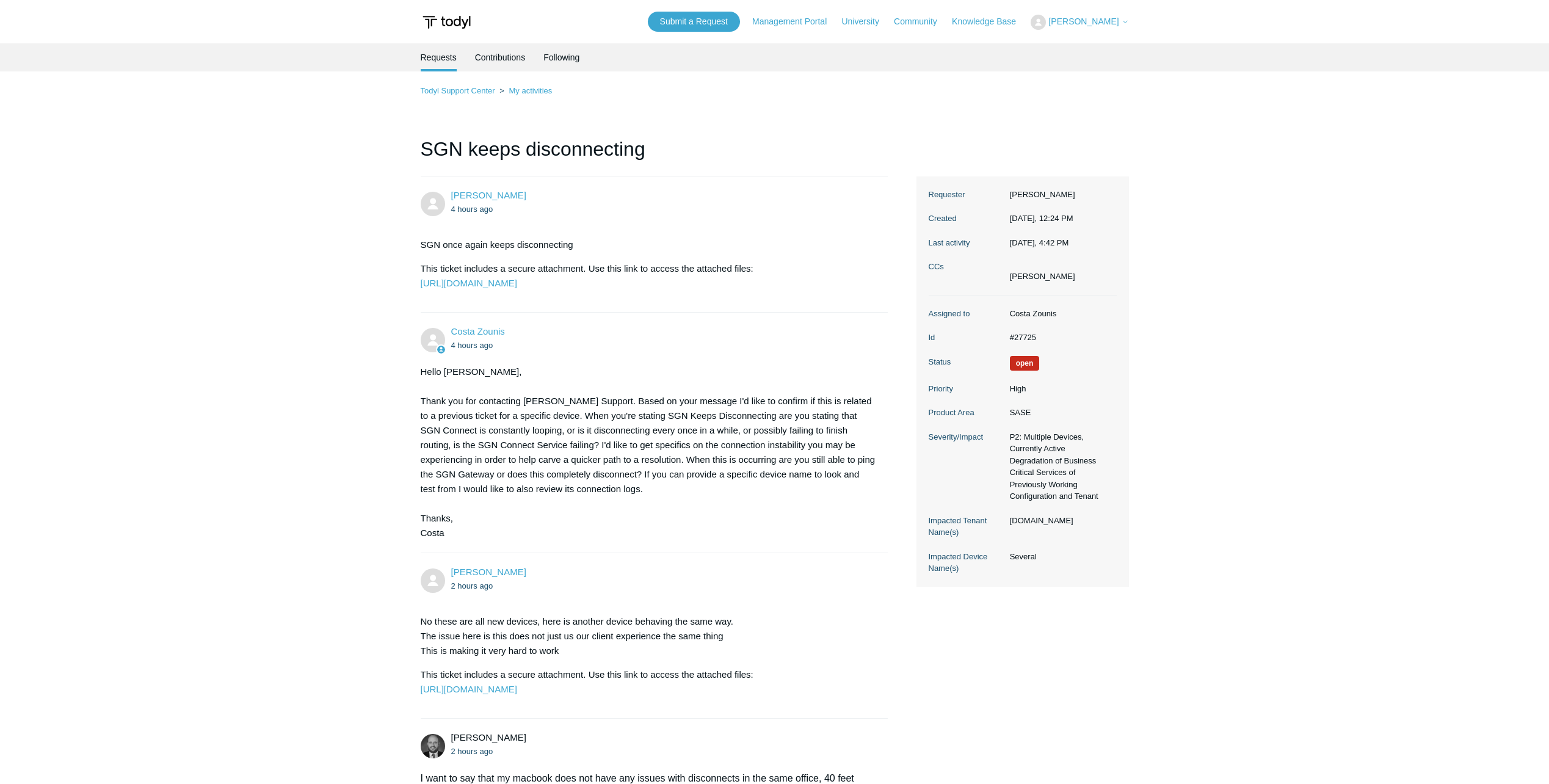
click at [1125, 25] on icon at bounding box center [1126, 22] width 8 height 8
click at [1120, 48] on link "My Support Requests" at bounding box center [1091, 48] width 119 height 22
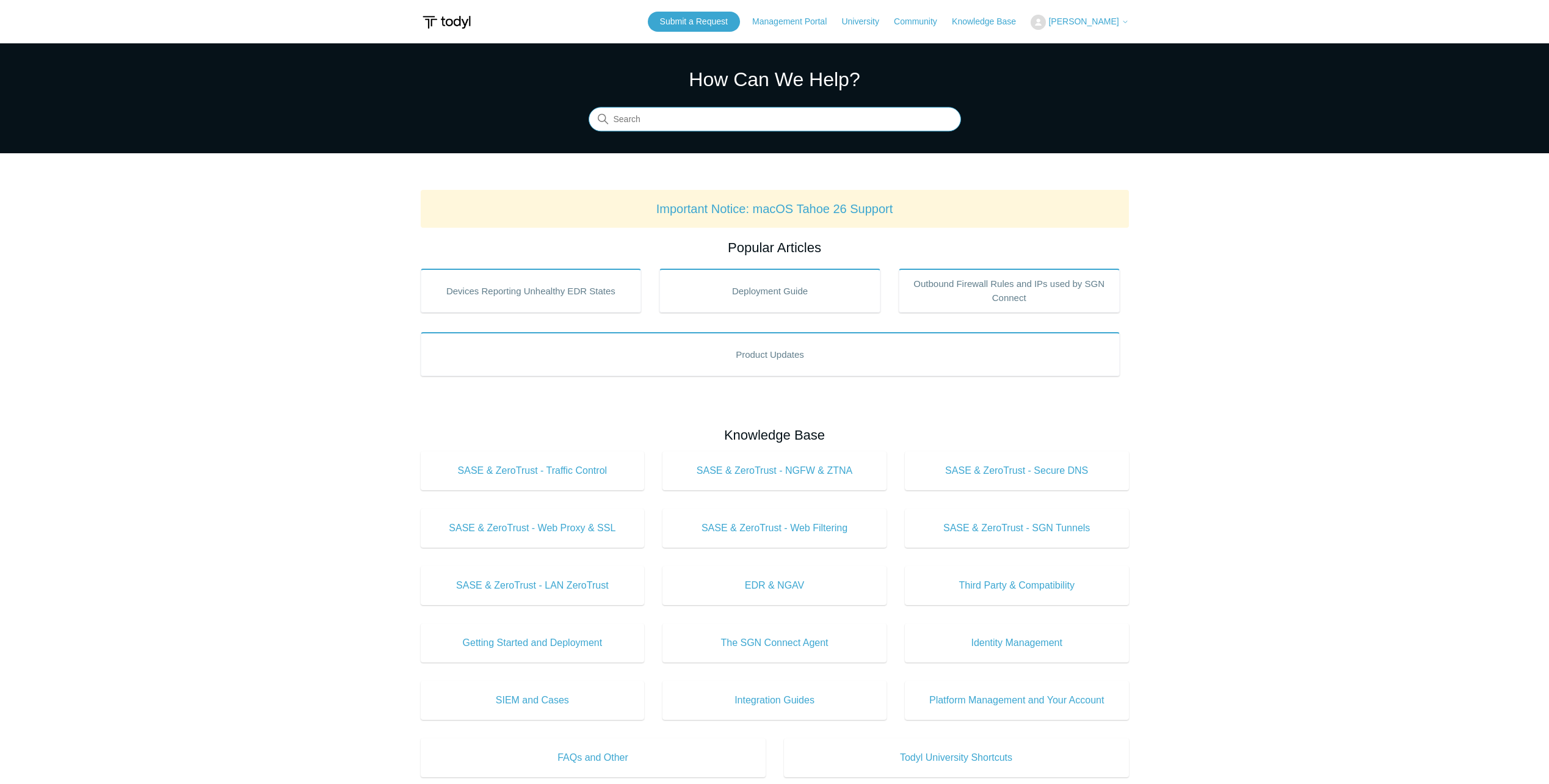
click at [661, 111] on input "Search" at bounding box center [774, 120] width 372 height 24
type input "Azure virtual desktop"
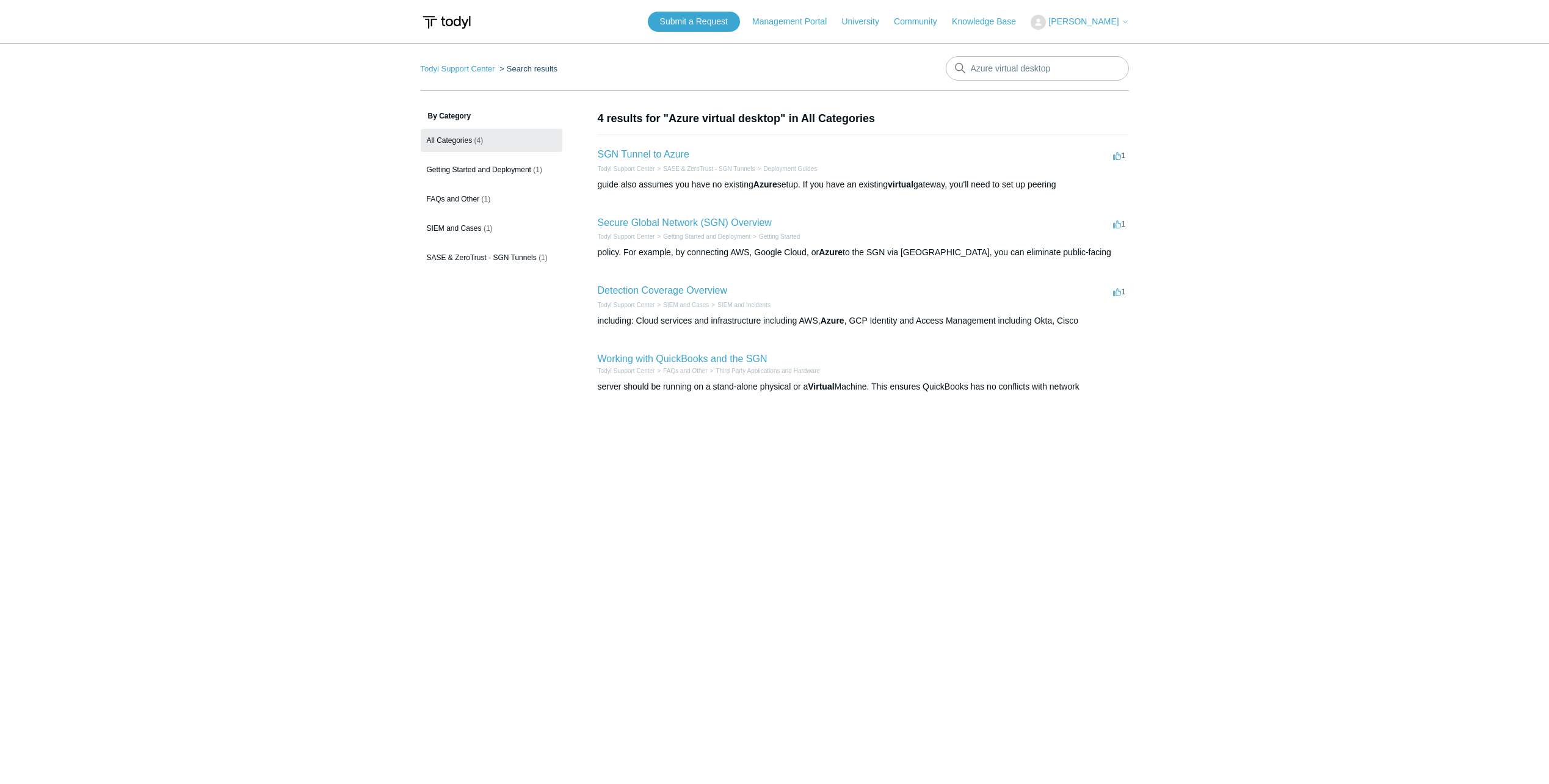
click at [1120, 24] on span "[PERSON_NAME]" at bounding box center [1089, 21] width 80 height 10
click at [1111, 47] on link "My Support Requests" at bounding box center [1091, 48] width 119 height 22
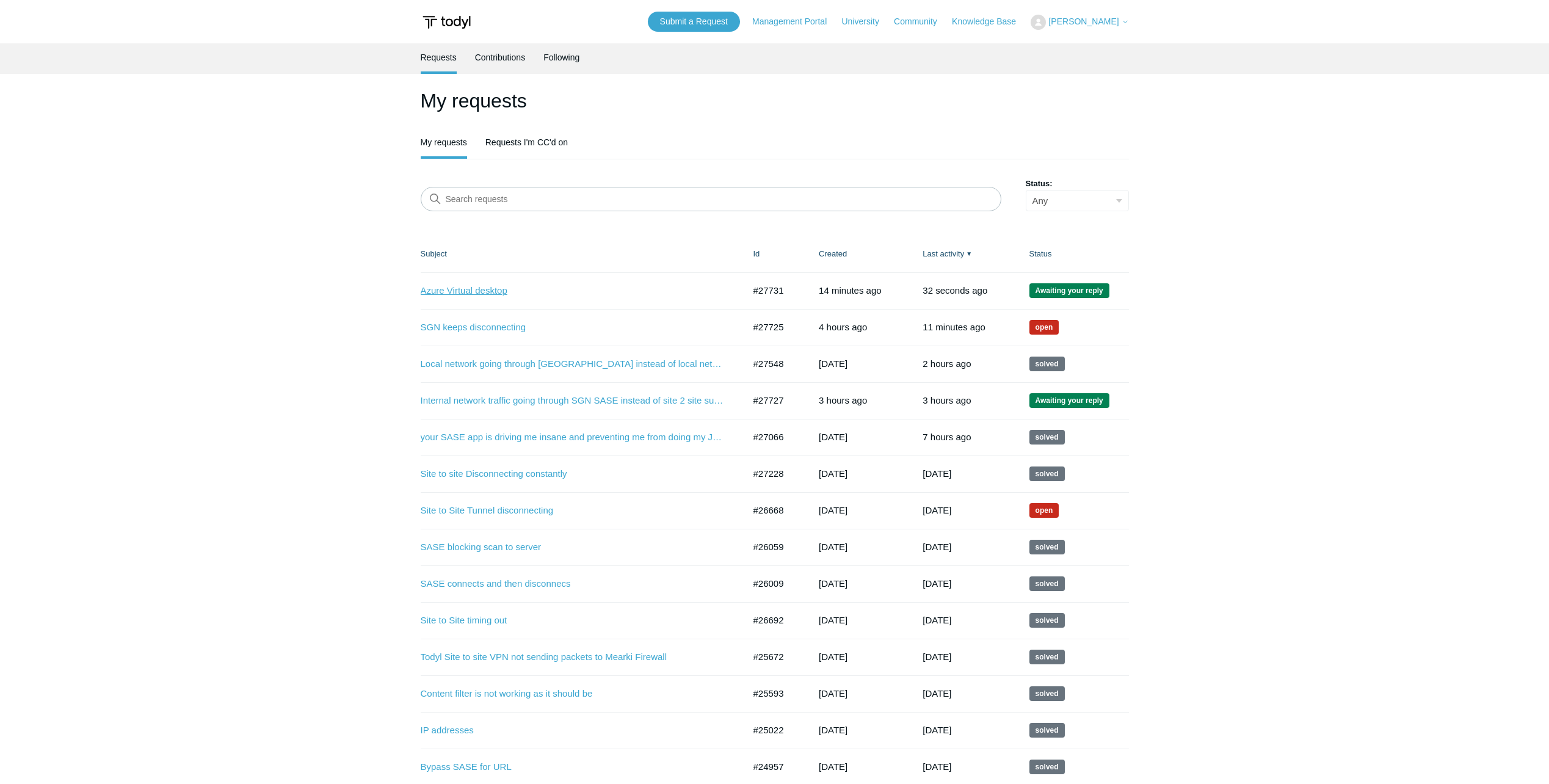
click at [486, 290] on link "Azure Virtual desktop" at bounding box center [573, 291] width 305 height 14
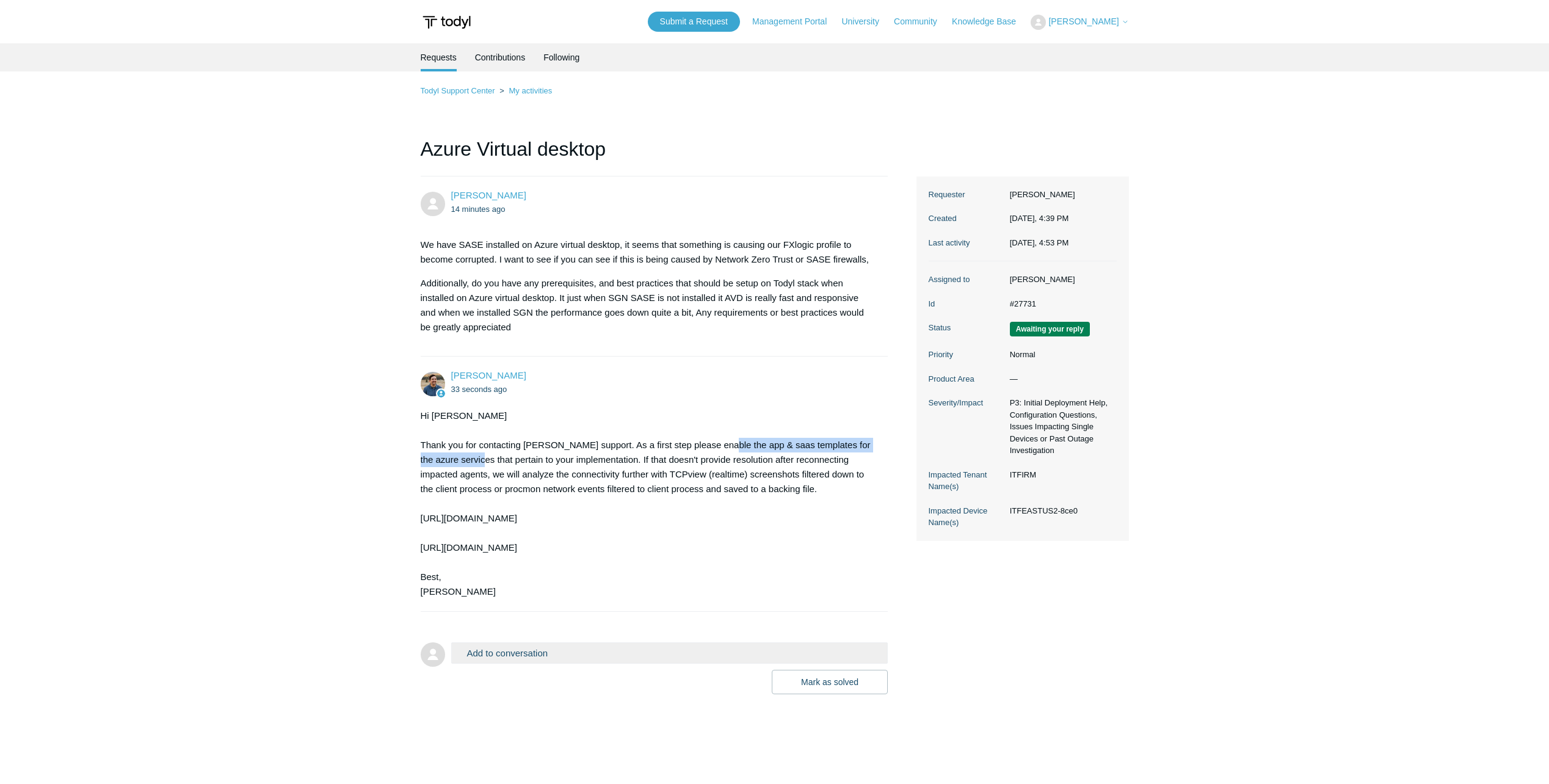
drag, startPoint x: 716, startPoint y: 445, endPoint x: 475, endPoint y: 464, distance: 241.7
click at [475, 464] on div "Hi [PERSON_NAME] Thank you for contacting [PERSON_NAME] support. As a first ste…" at bounding box center [648, 503] width 456 height 190
click at [685, 472] on div "Hi Andrew Thank you for contacting Todyl support. As a first step please enable…" at bounding box center [648, 503] width 456 height 190
drag, startPoint x: 716, startPoint y: 445, endPoint x: 803, endPoint y: 448, distance: 87.1
click at [803, 448] on div "Hi Andrew Thank you for contacting Todyl support. As a first step please enable…" at bounding box center [648, 503] width 456 height 190
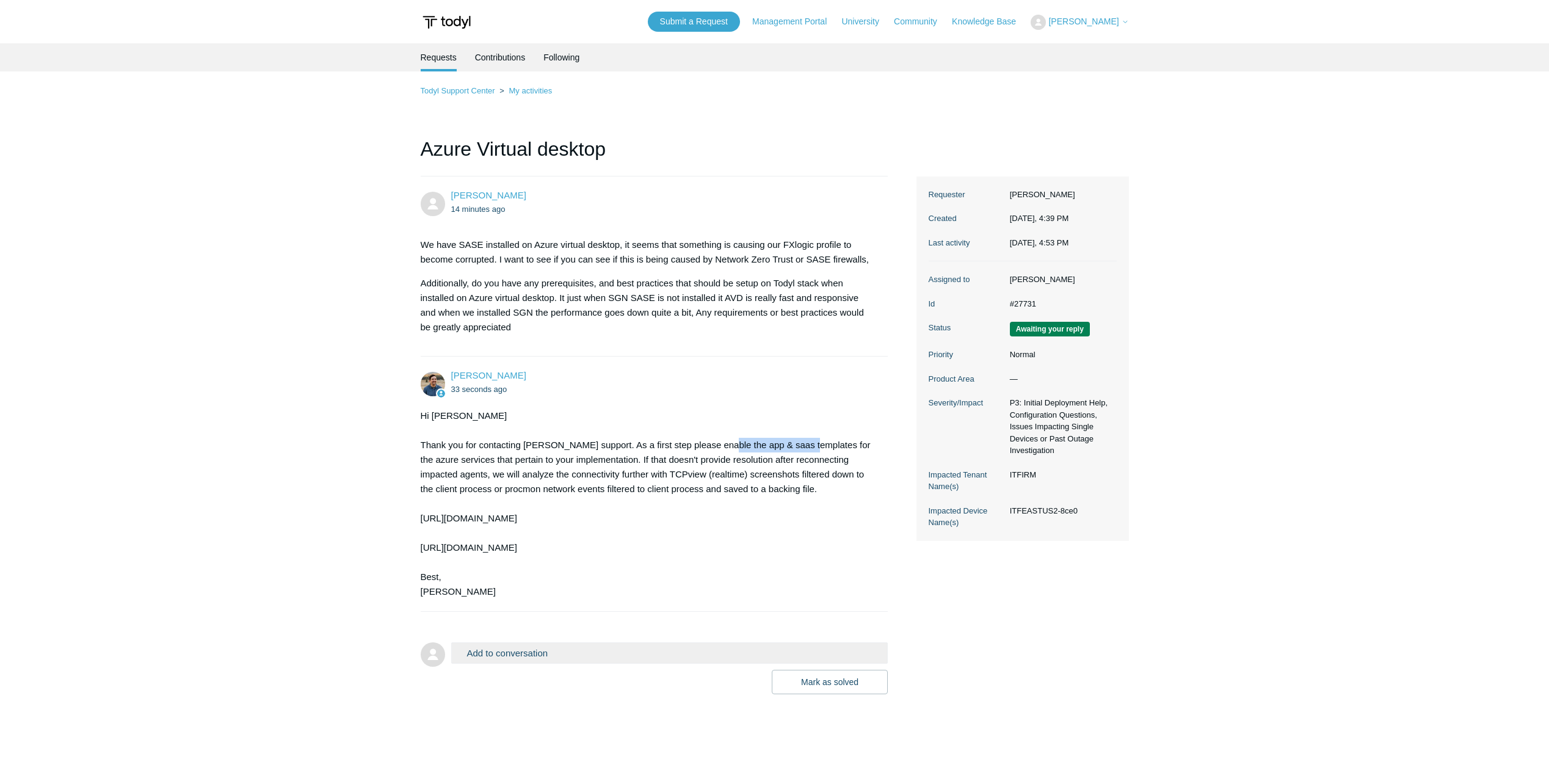
copy div "app & saas templates"
click at [852, 447] on div "Hi Andrew Thank you for contacting Todyl support. As a first step please enable…" at bounding box center [648, 503] width 456 height 190
drag, startPoint x: 836, startPoint y: 446, endPoint x: 454, endPoint y: 460, distance: 382.3
click at [454, 460] on div "Hi Andrew Thank you for contacting Todyl support. As a first step please enable…" at bounding box center [648, 503] width 456 height 190
copy div "azure services"
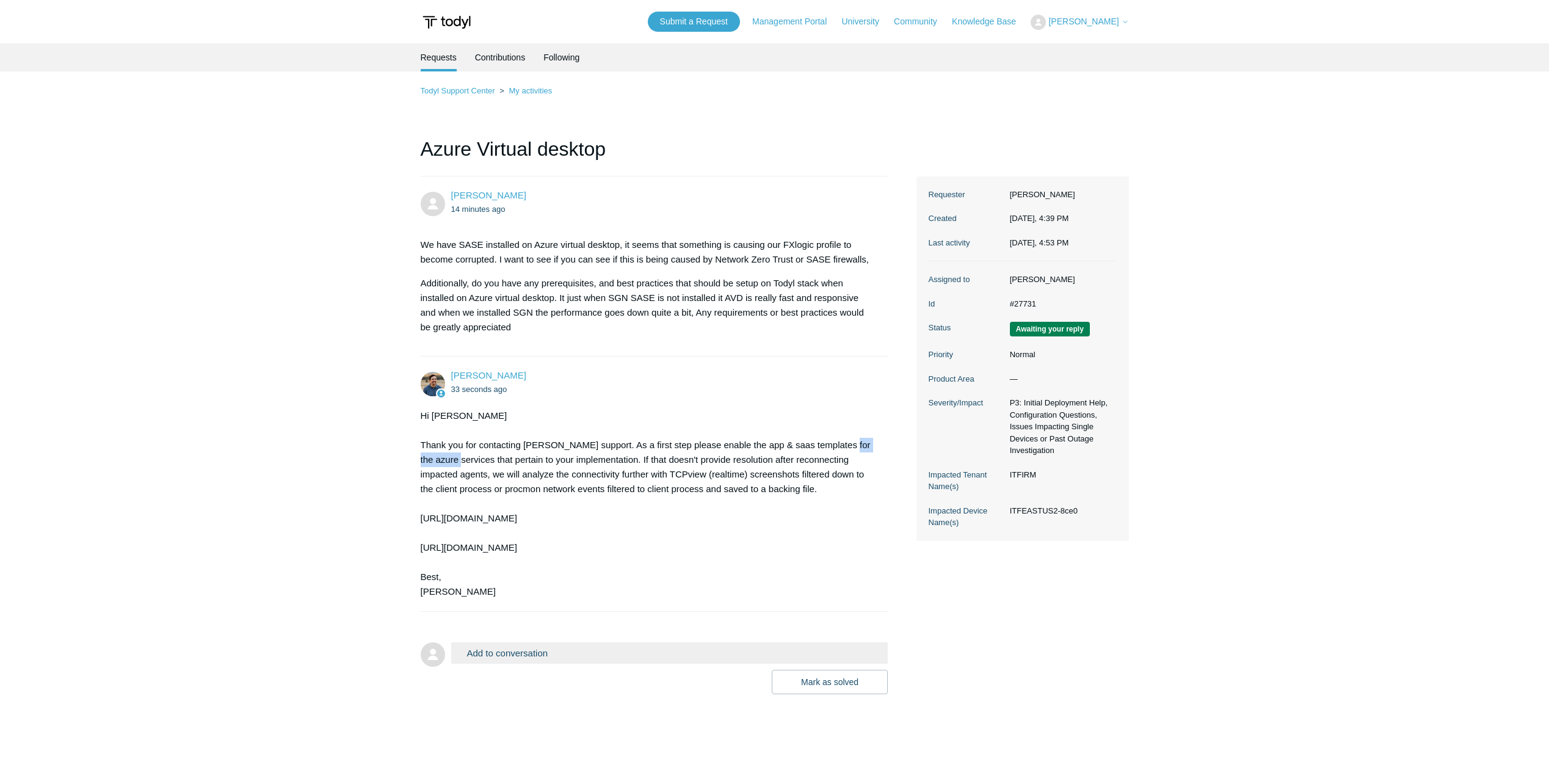
click at [543, 643] on button "Add to conversation" at bounding box center [669, 653] width 437 height 22
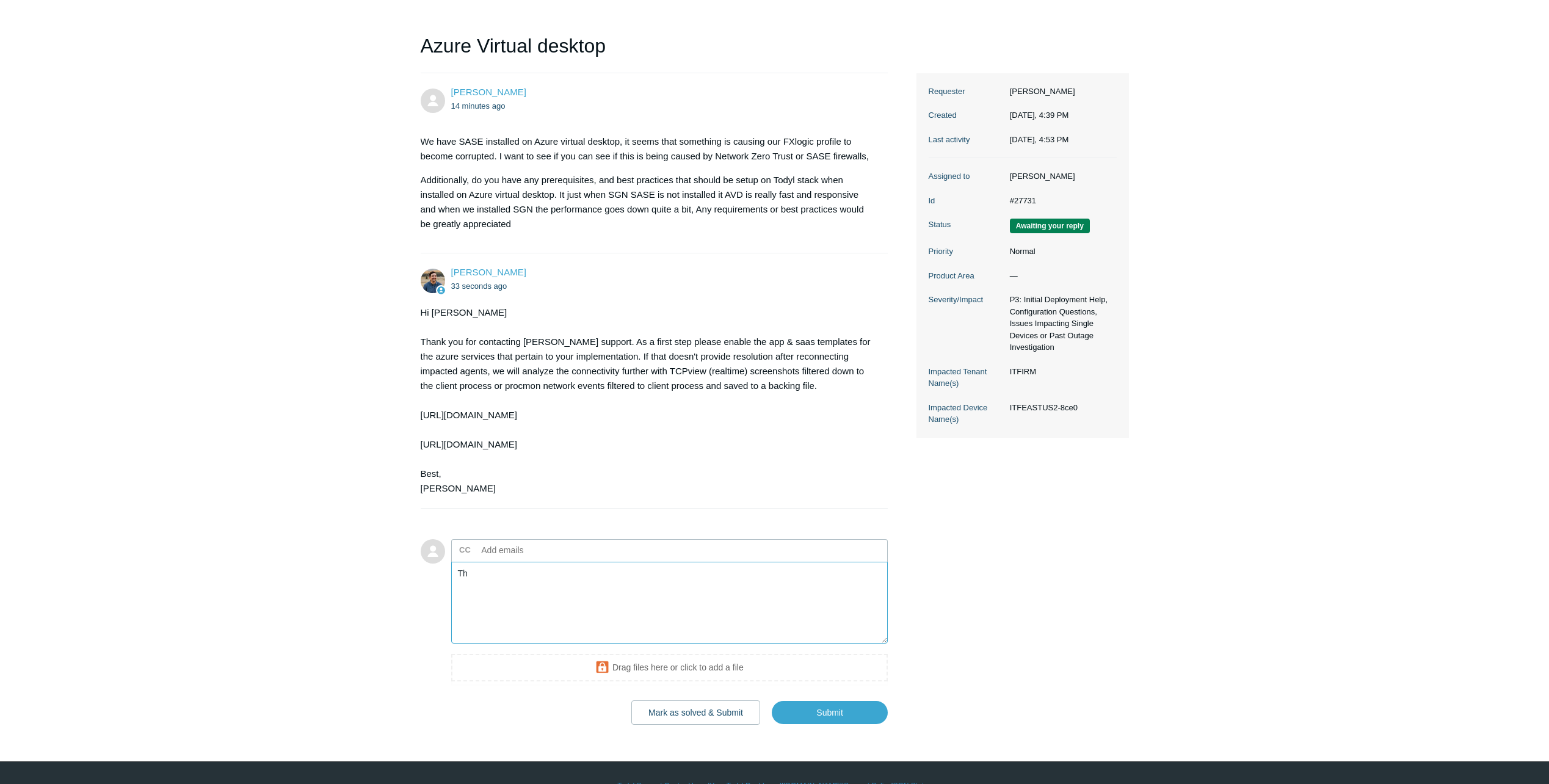
scroll to position [129, 0]
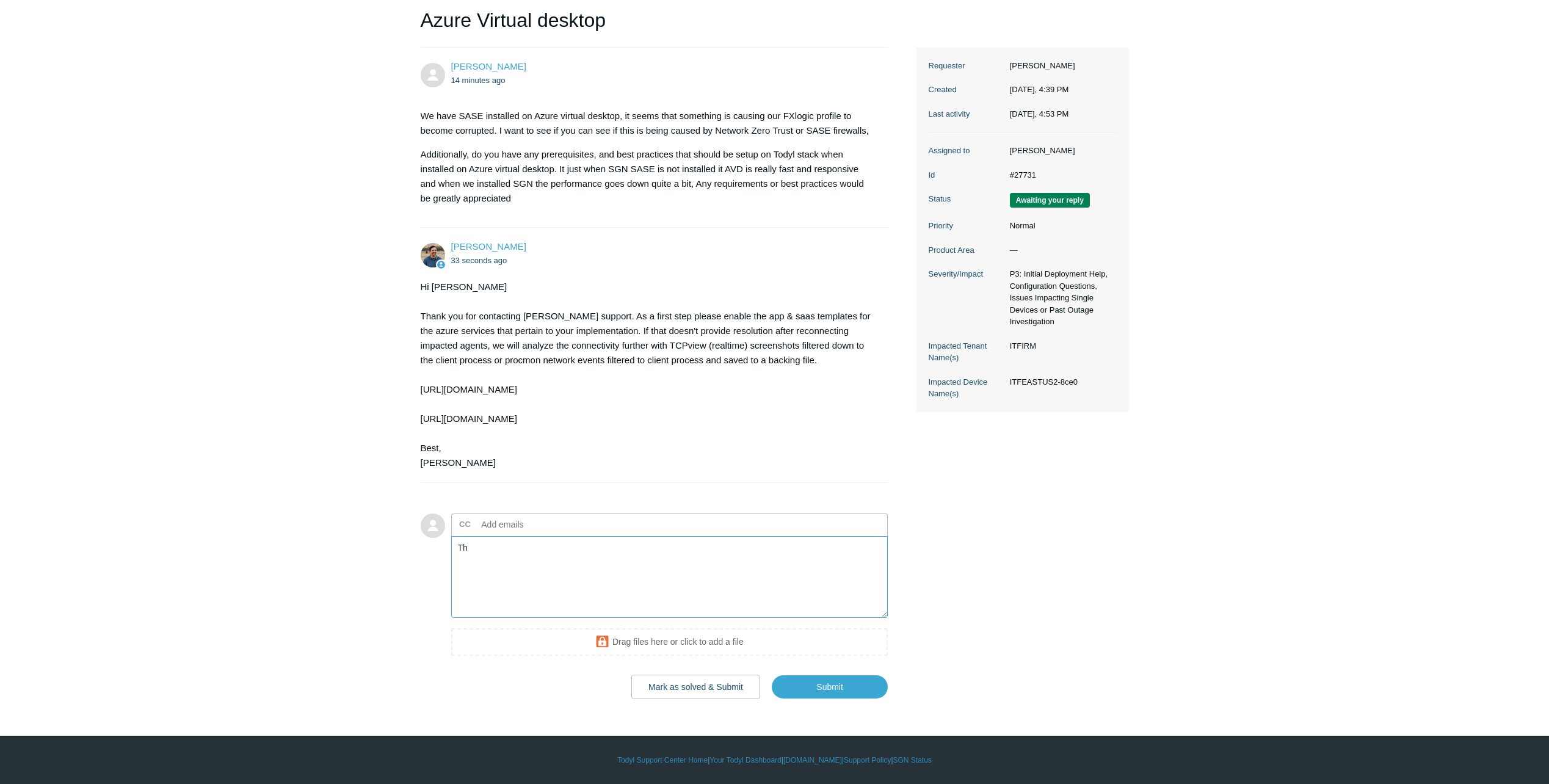
click at [547, 569] on textarea "Th" at bounding box center [669, 577] width 437 height 83
type textarea "T"
type textarea "W"
drag, startPoint x: 805, startPoint y: 317, endPoint x: 708, endPoint y: 314, distance: 97.0
click at [708, 314] on div "Hi Andrew Thank you for contacting Todyl support. As a first step please enable…" at bounding box center [648, 374] width 456 height 190
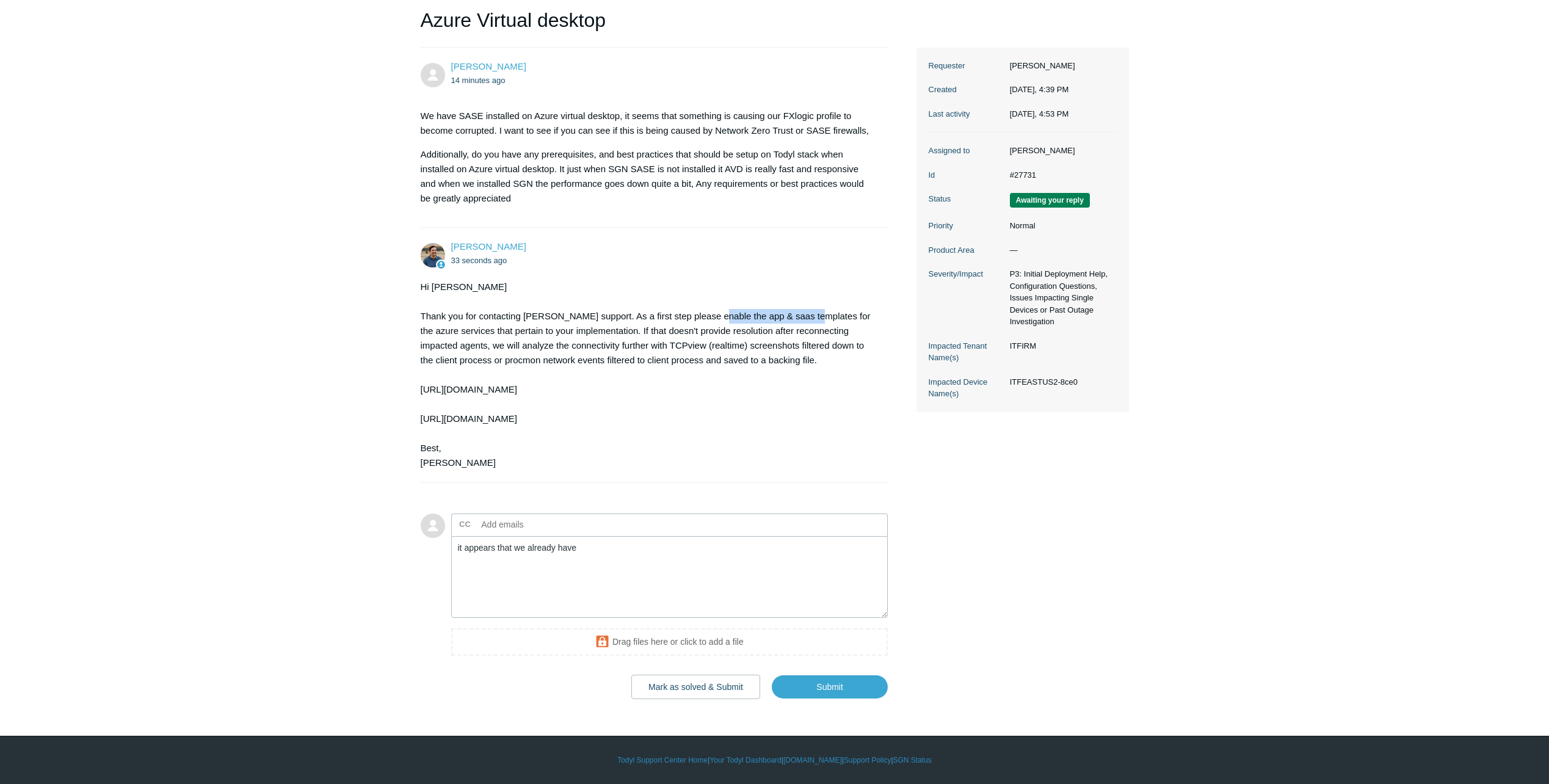
copy div "e app & saas templates"
click at [606, 550] on textarea "it appears that we already have" at bounding box center [669, 577] width 437 height 83
paste textarea "e app & saas templates"
drag, startPoint x: 817, startPoint y: 318, endPoint x: 452, endPoint y: 330, distance: 365.2
click at [452, 330] on div "Hi Andrew Thank you for contacting Todyl support. As a first step please enable…" at bounding box center [648, 374] width 456 height 190
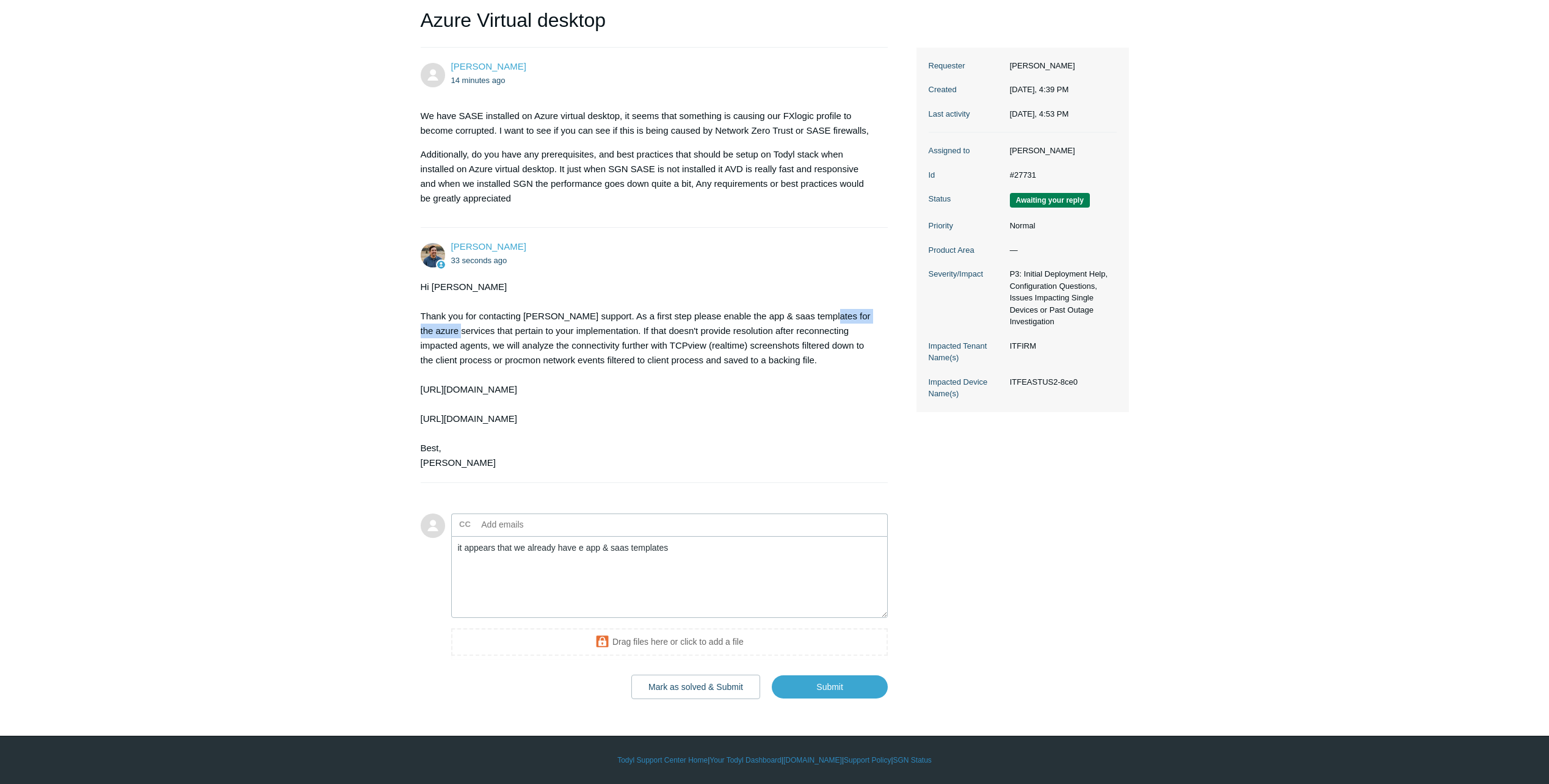
copy div "the azure services"
drag, startPoint x: 671, startPoint y: 549, endPoint x: 664, endPoint y: 554, distance: 8.6
click at [671, 552] on textarea "it appears that we already have e app & saas templates" at bounding box center [669, 577] width 437 height 83
click at [623, 550] on textarea "it appears that we already have e app & saas templates" at bounding box center [669, 577] width 437 height 83
click at [614, 551] on textarea "it appears that we already have e app & saas templates" at bounding box center [669, 577] width 437 height 83
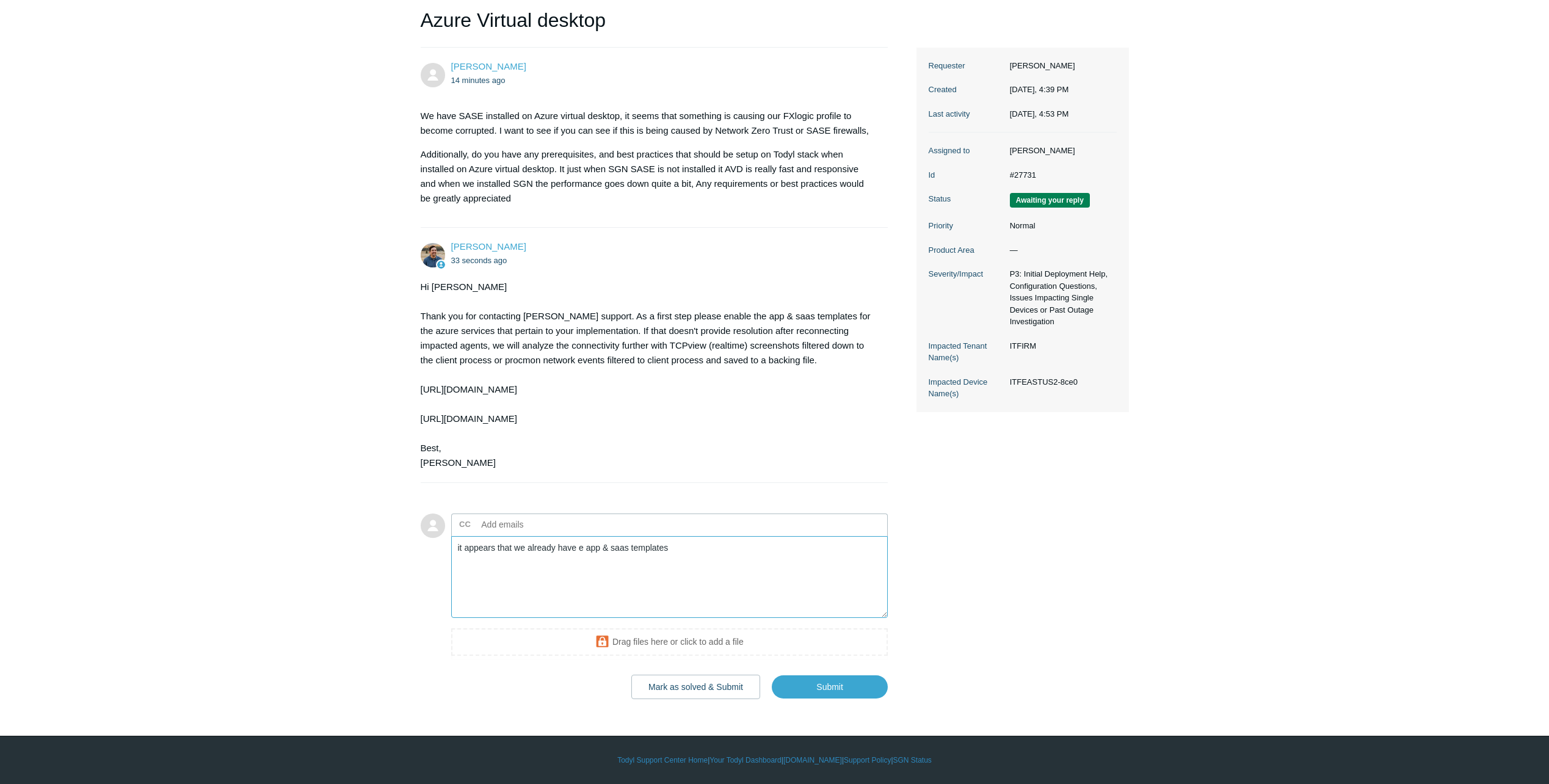
click at [668, 552] on textarea "it appears that we already have e app & saas templates" at bounding box center [669, 577] width 437 height 83
click at [671, 548] on textarea "it appears that we already have e app & saas templates" at bounding box center [669, 577] width 437 height 83
paste textarea "the azure services"
click at [570, 556] on textarea "it appears that we already have e app & saas templates for the azure services e…" at bounding box center [669, 577] width 437 height 83
drag, startPoint x: 877, startPoint y: 549, endPoint x: 789, endPoint y: 544, distance: 88.1
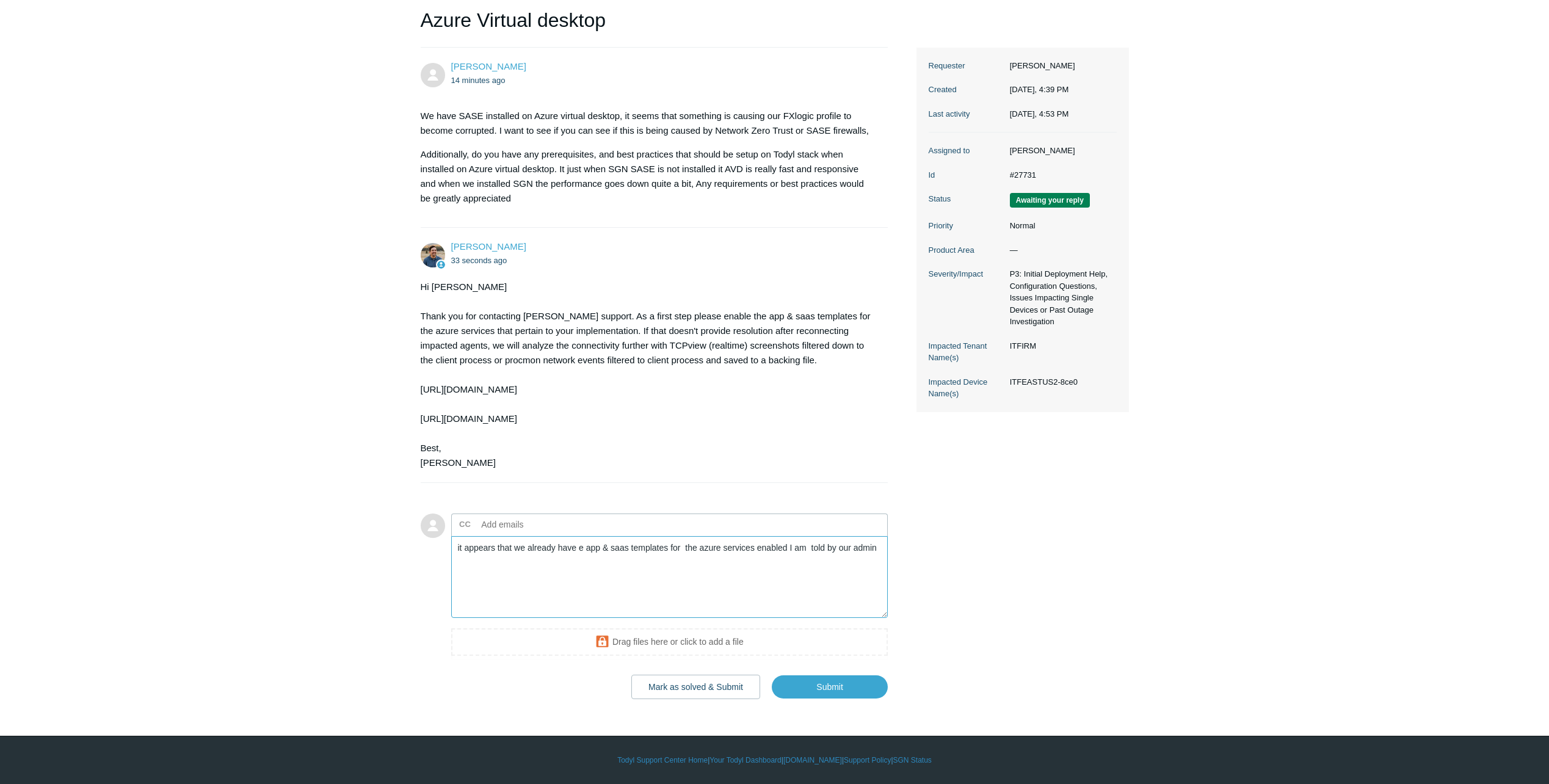
click at [789, 544] on textarea "it appears that we already have e app & saas templates for the azure services e…" at bounding box center [669, 577] width 437 height 83
click at [458, 550] on textarea "it appears that we already have e app & saas templates for the azure services e…" at bounding box center [669, 577] width 437 height 83
paste textarea "I am told by our admin"
click at [573, 603] on textarea "I am told by our admin it appears that we already have e app & saas templates f…" at bounding box center [669, 577] width 437 height 83
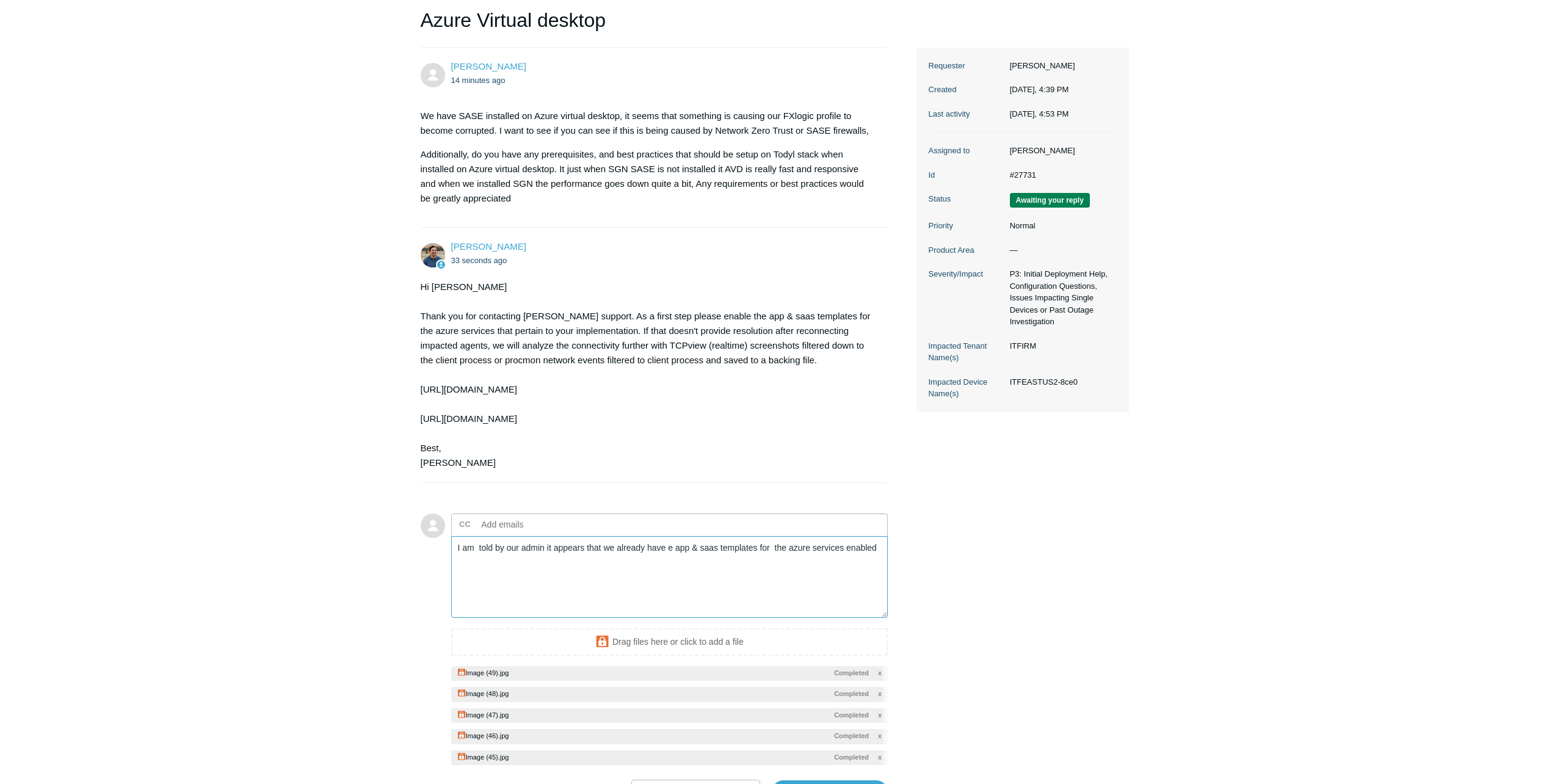
click at [877, 549] on textarea "I am told by our admin it appears that we already have e app & saas templates f…" at bounding box center [669, 577] width 437 height 83
click at [576, 567] on textarea "I am told by our admin it appears that we already have e app & saas templates f…" at bounding box center [669, 577] width 437 height 83
click at [696, 568] on textarea "I am told by our admin it appears that we already have e app & saas templates f…" at bounding box center [669, 577] width 437 height 83
click at [805, 573] on textarea "I am told by our admin it appears that we already have e app & saas templates f…" at bounding box center [669, 577] width 437 height 83
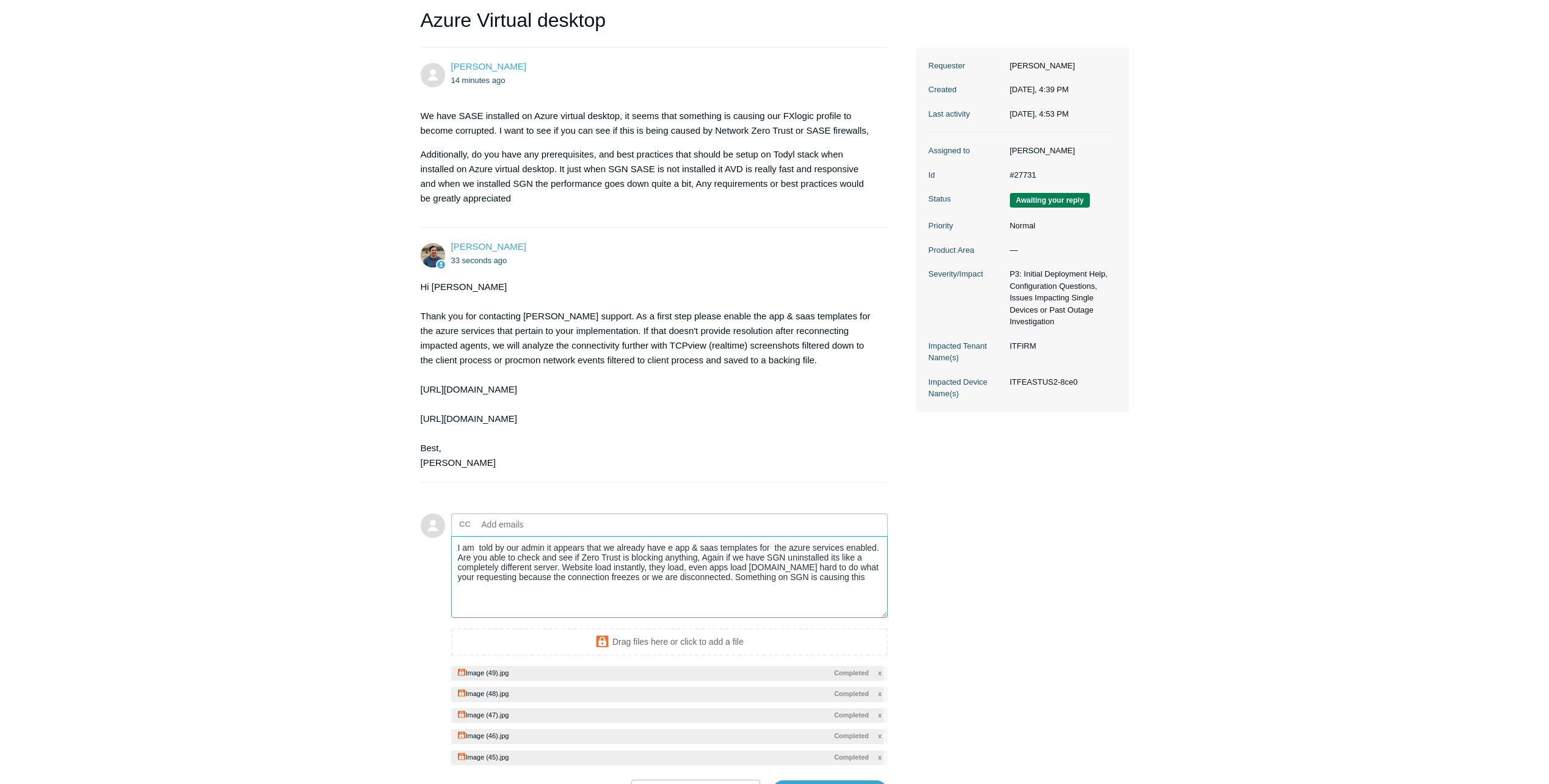
click at [851, 573] on textarea "I am told by our admin it appears that we already have e app & saas templates f…" at bounding box center [669, 577] width 437 height 83
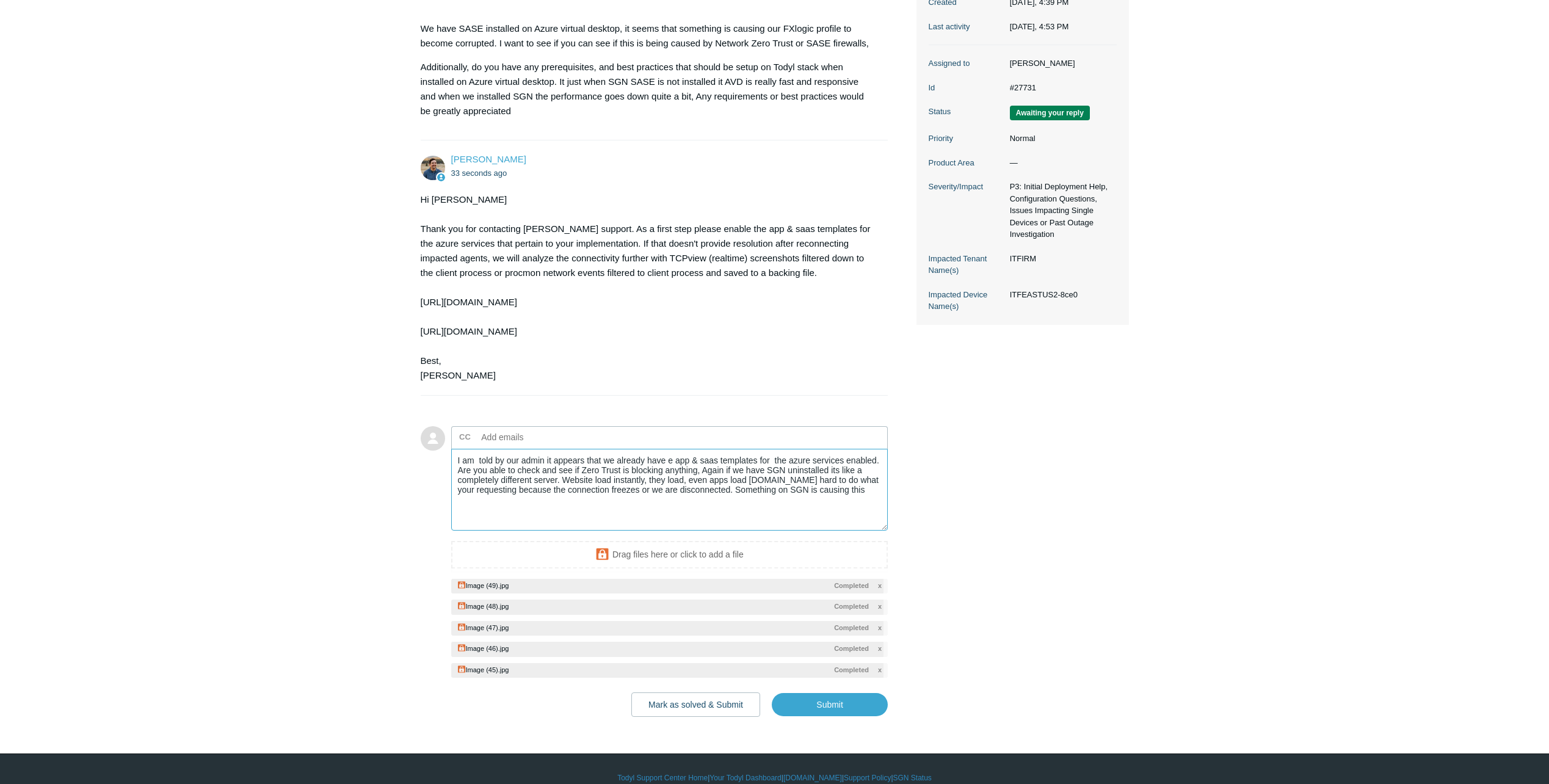
scroll to position [234, 0]
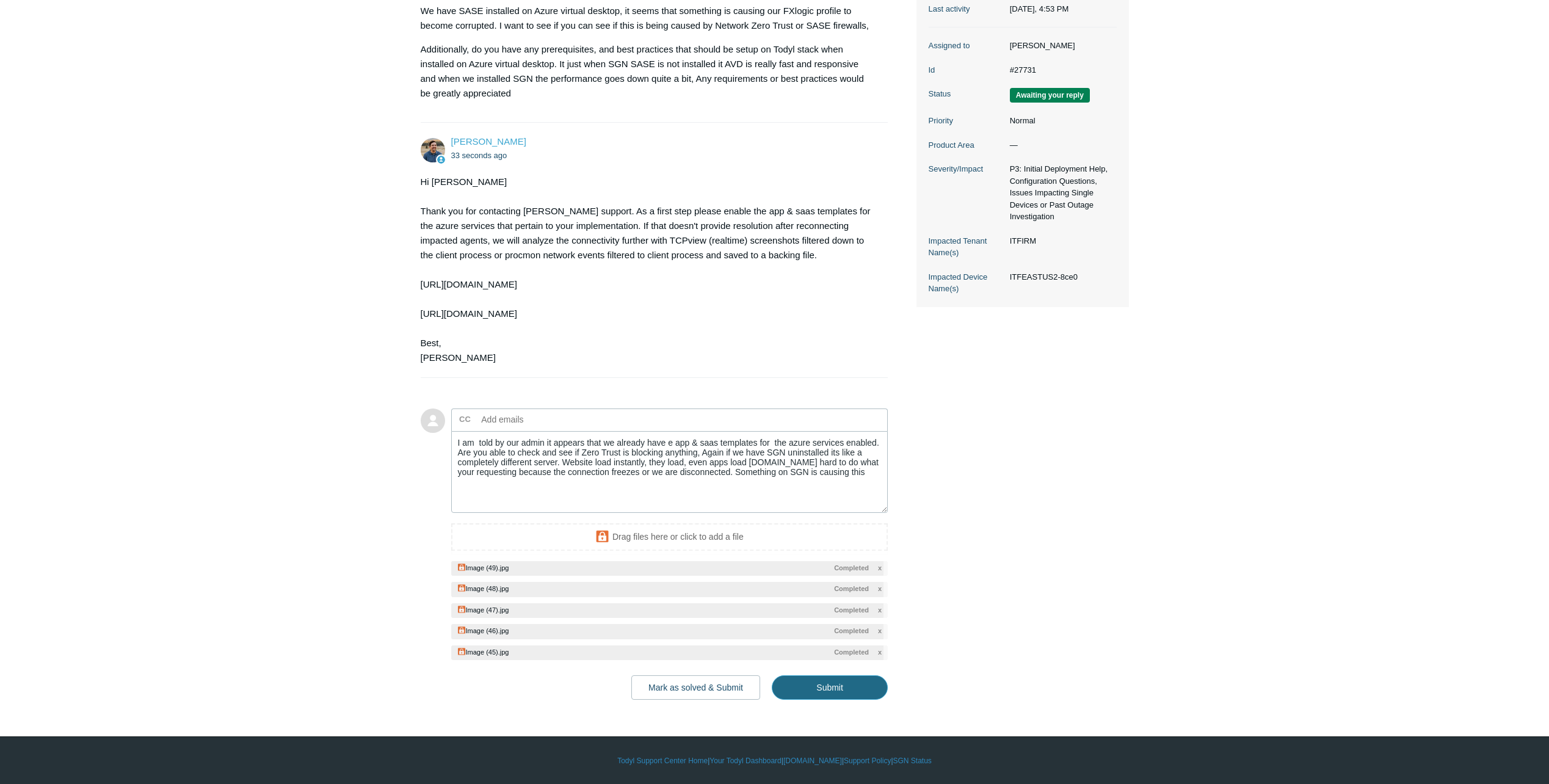
click at [831, 686] on input "Submit" at bounding box center [830, 687] width 116 height 24
type textarea "I am told by our admin it appears that we already have e app & saas templates f…"
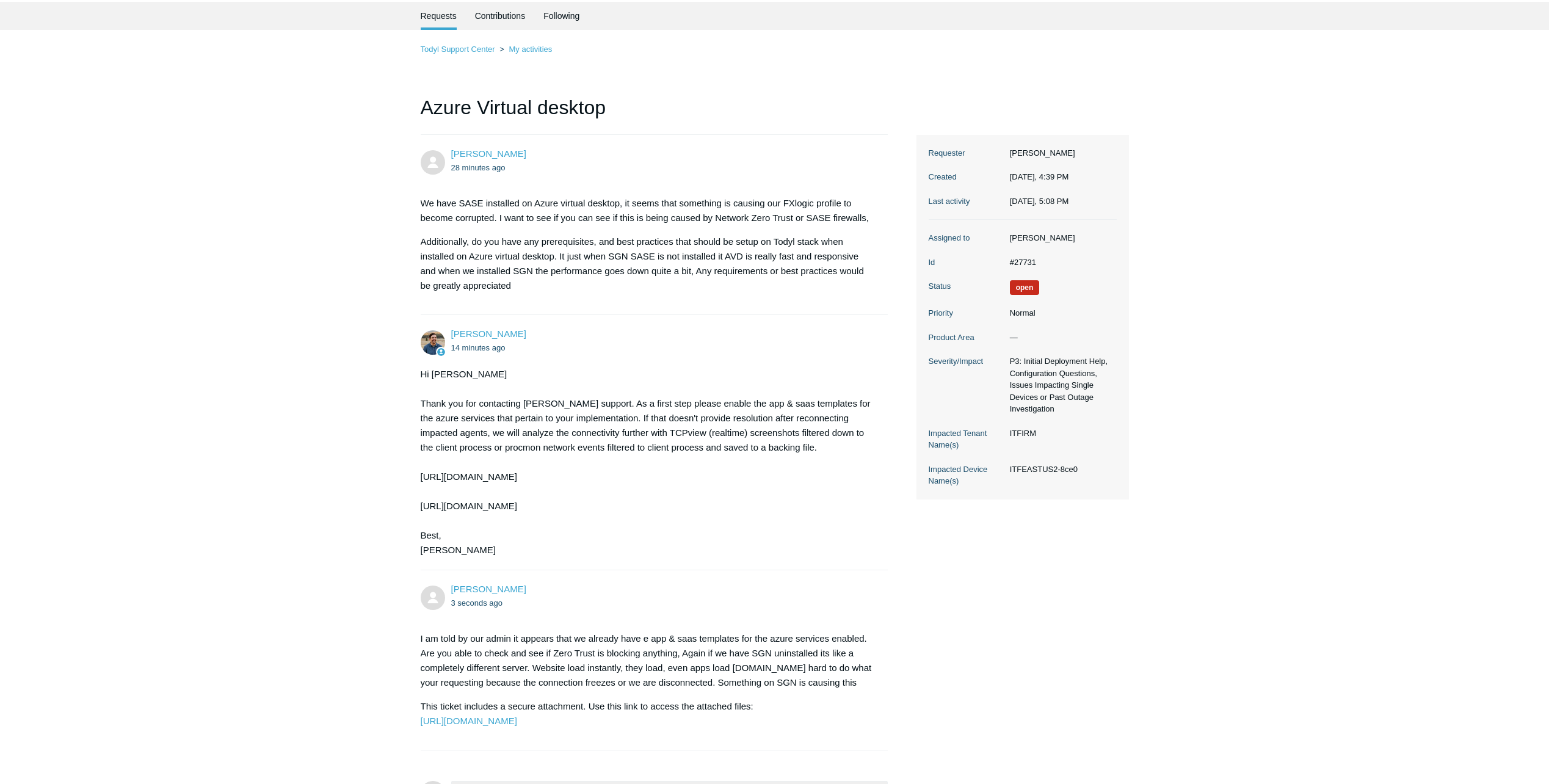
scroll to position [204, 0]
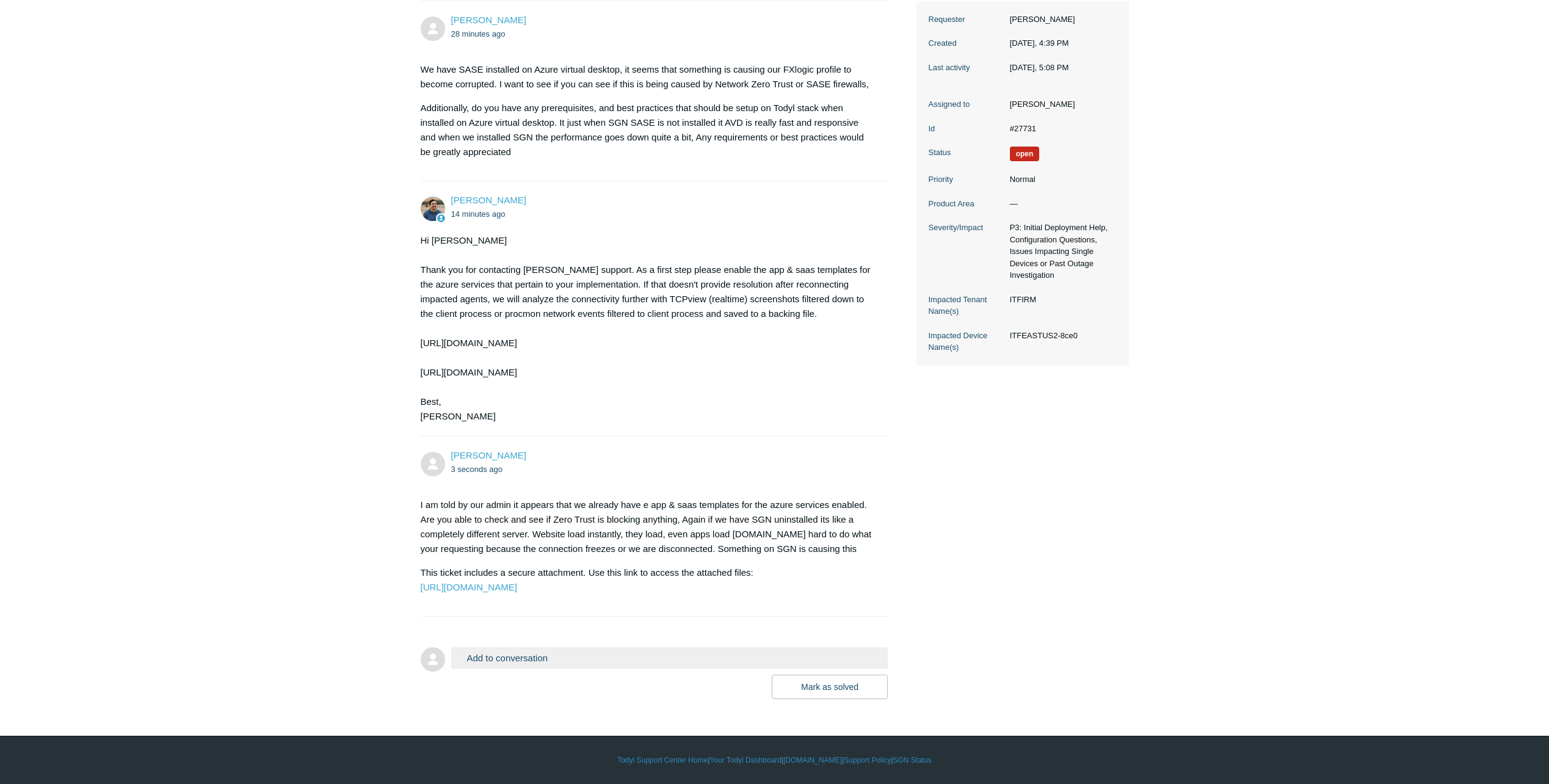
click at [548, 649] on button "Add to conversation" at bounding box center [669, 658] width 437 height 22
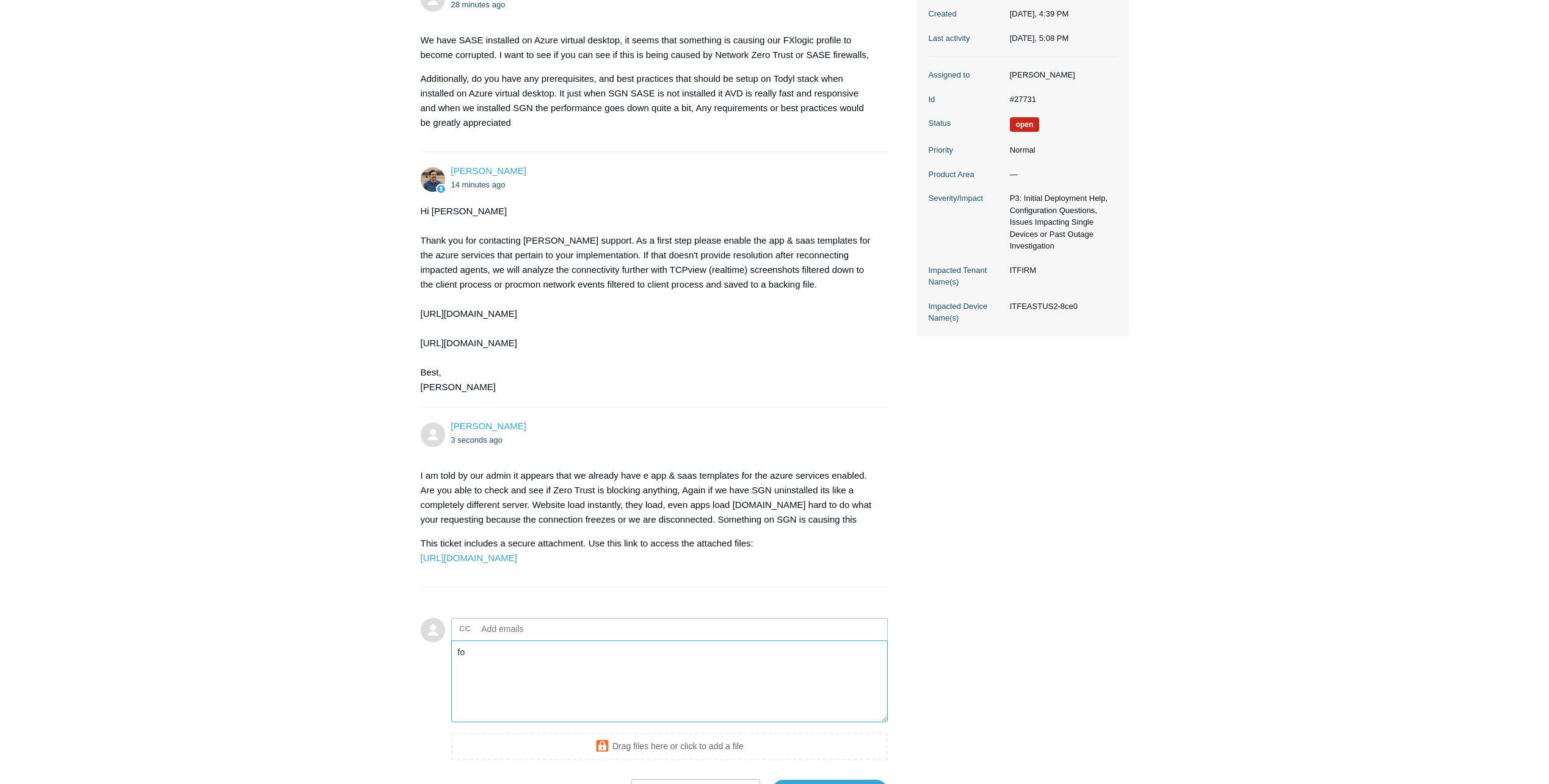
type textarea "f"
